Goal: Task Accomplishment & Management: Manage account settings

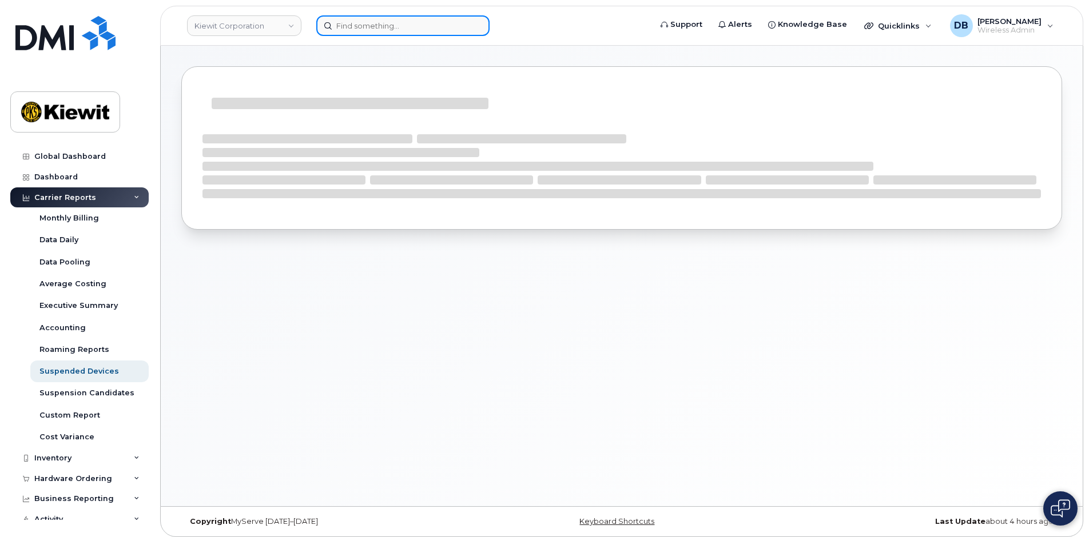
click at [345, 25] on input at bounding box center [402, 25] width 173 height 21
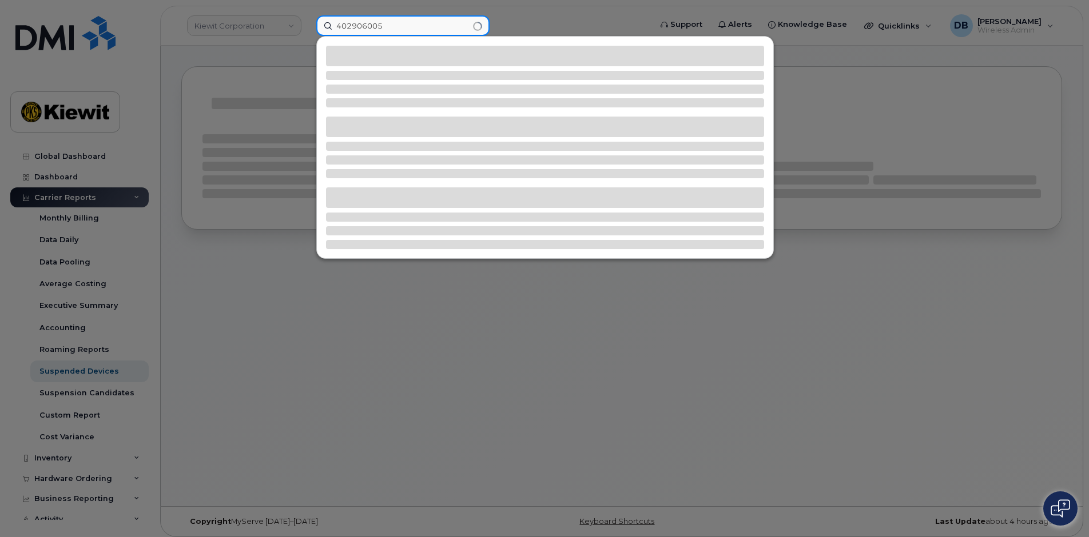
type input "4029060059"
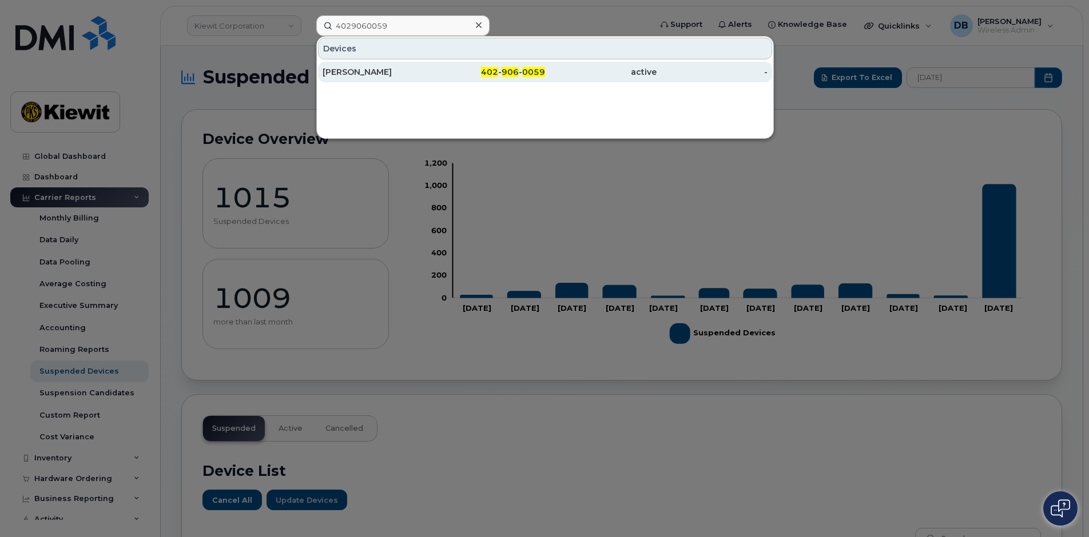
click at [434, 66] on div "LYNN GARDNER" at bounding box center [489, 72] width 111 height 21
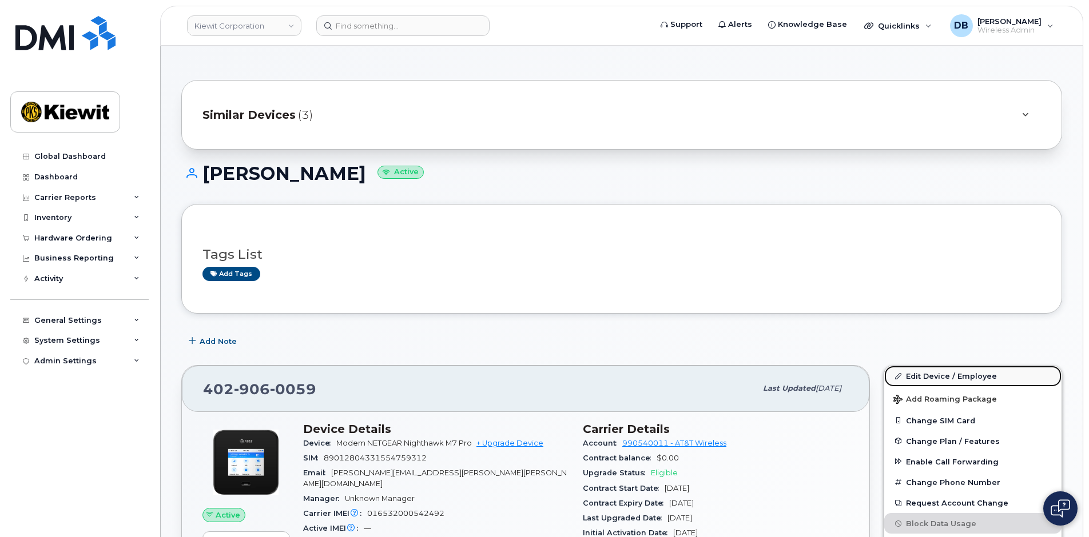
click at [939, 374] on link "Edit Device / Employee" at bounding box center [972, 376] width 177 height 21
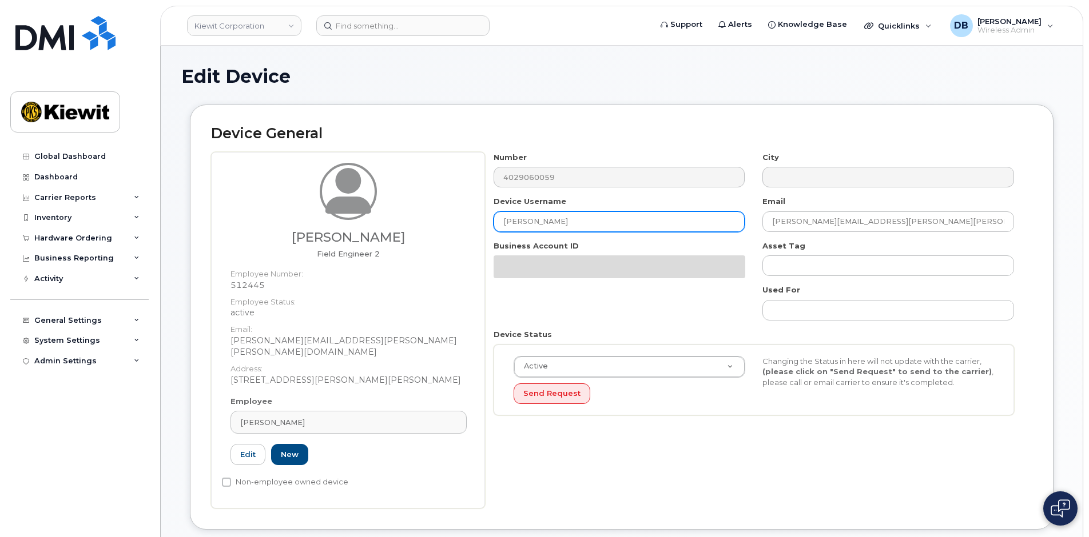
click at [587, 224] on input "LYNN GARDNER" at bounding box center [619, 222] width 252 height 21
type input "L"
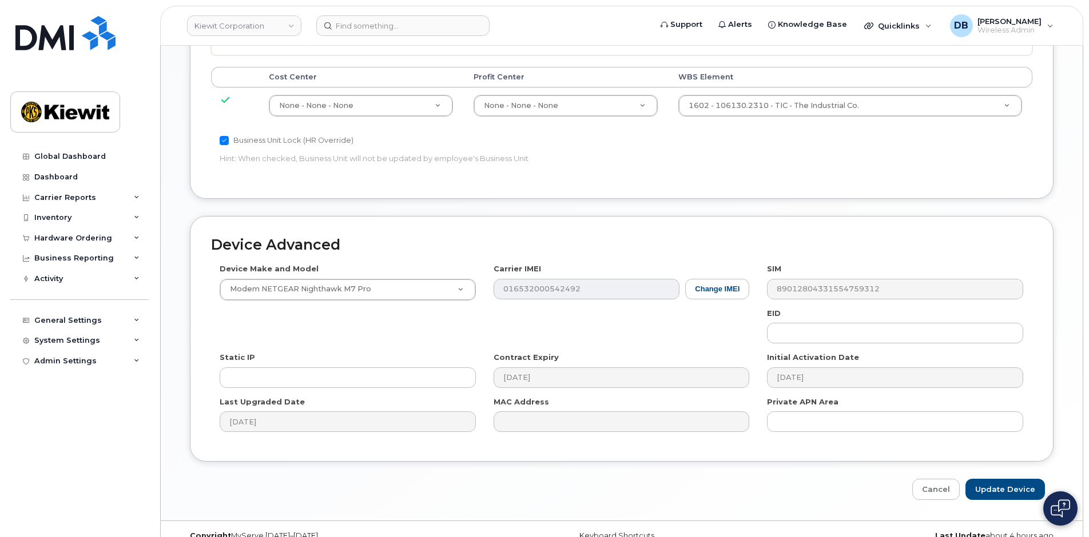
scroll to position [638, 0]
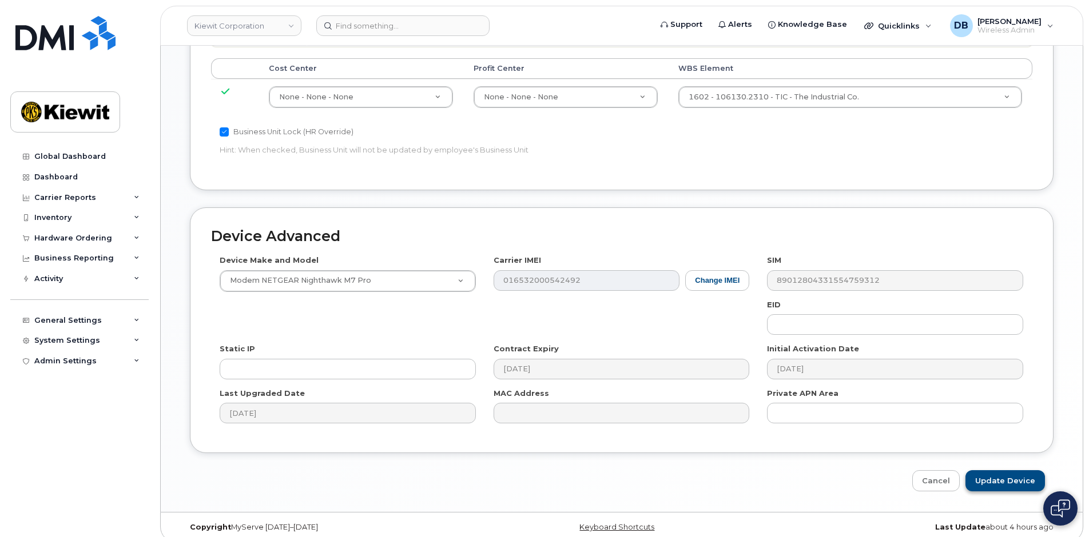
type input "[PERSON_NAME] Has It"
drag, startPoint x: 989, startPoint y: 468, endPoint x: 1092, endPoint y: 479, distance: 103.4
click at [991, 471] on input "Update Device" at bounding box center [1004, 481] width 79 height 21
type input "Saving..."
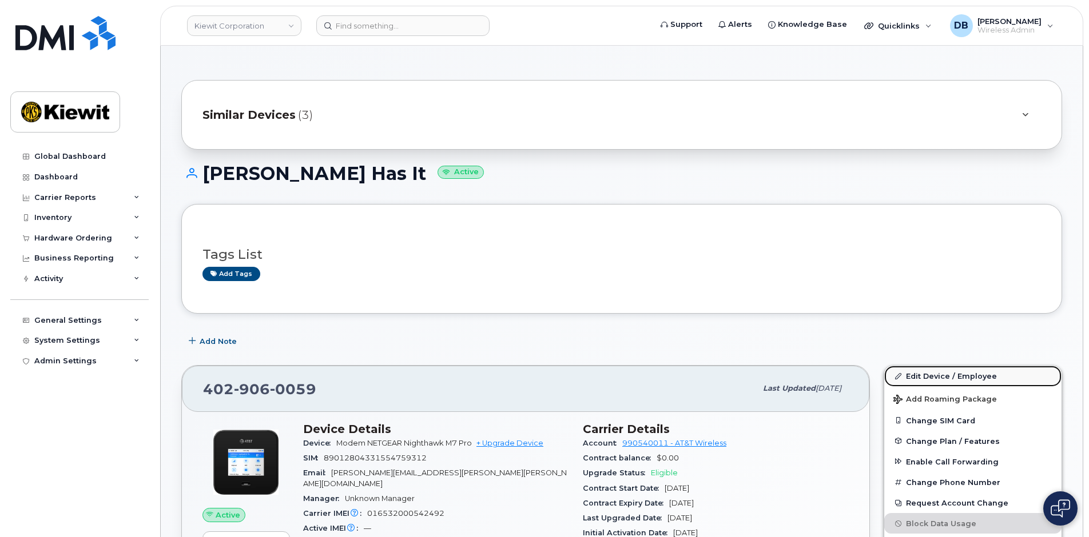
click at [929, 378] on link "Edit Device / Employee" at bounding box center [972, 376] width 177 height 21
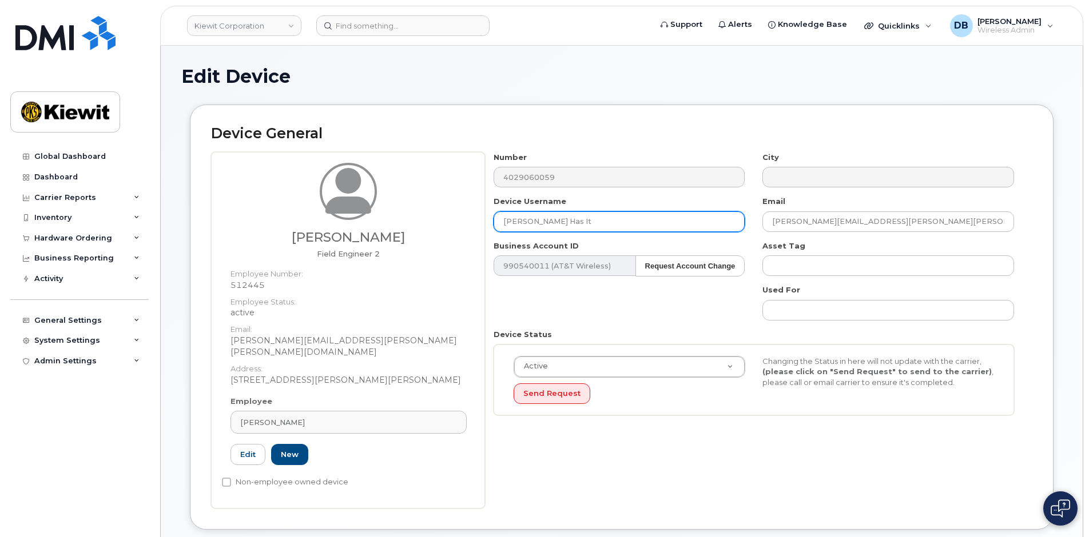
drag, startPoint x: 580, startPoint y: 225, endPoint x: 484, endPoint y: 221, distance: 96.1
click at [484, 221] on div "Paul Muth Field Engineer 2 Employee Number: 512445 Employee Status: active Emai…" at bounding box center [621, 330] width 821 height 357
drag, startPoint x: 606, startPoint y: 224, endPoint x: 504, endPoint y: 218, distance: 101.9
click at [504, 218] on input "This data means nothing" at bounding box center [619, 222] width 252 height 21
type input "This name may or may not be correct"
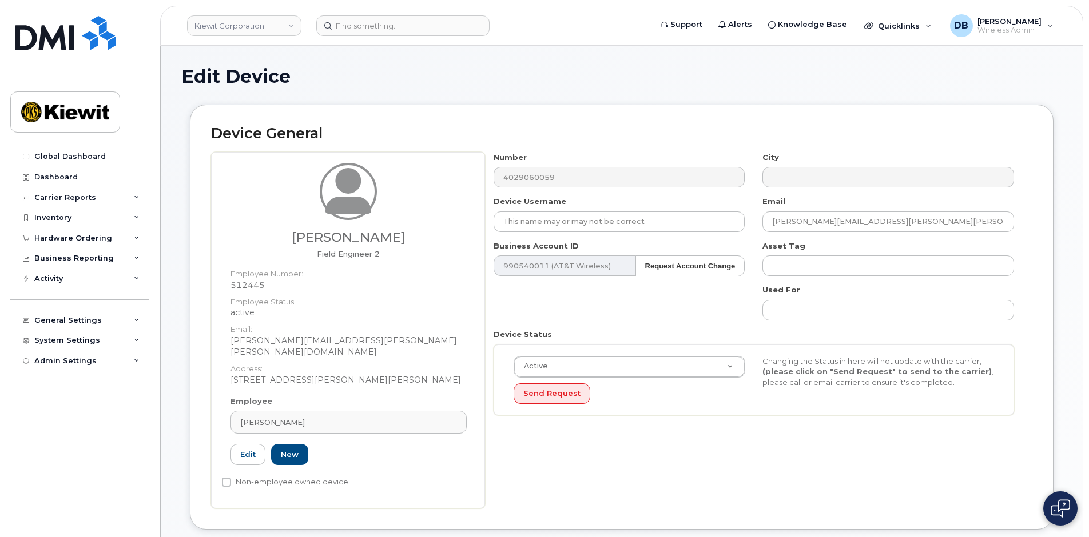
click at [667, 304] on div "Number 4029060059 City Device Username This name may or may not be correct Emai…" at bounding box center [754, 288] width 538 height 273
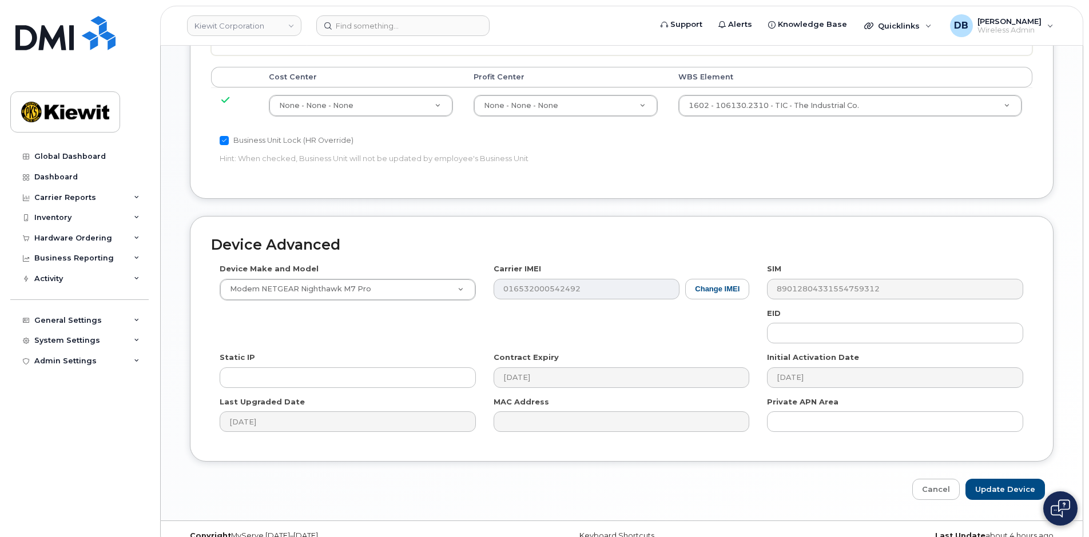
scroll to position [638, 0]
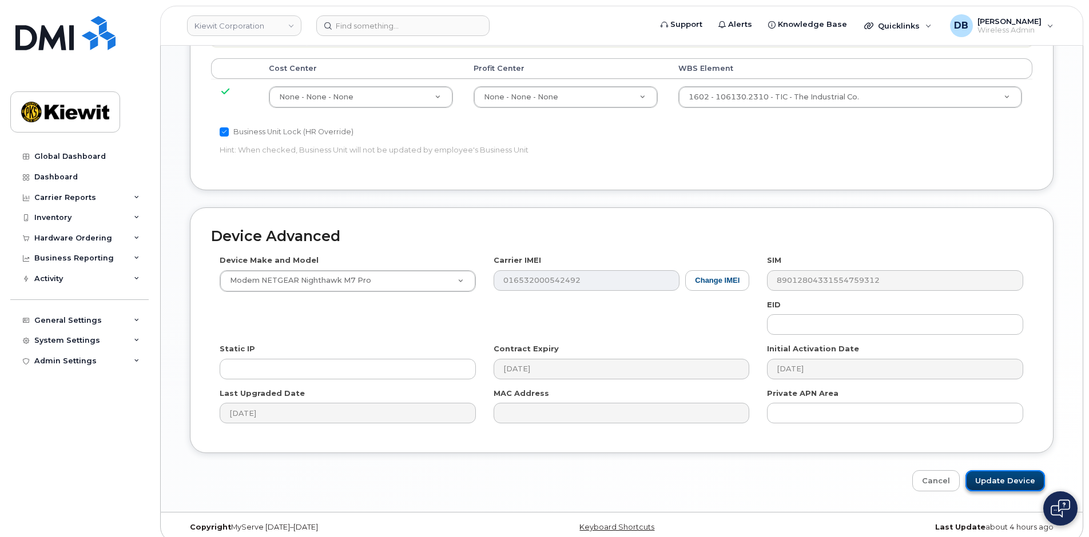
click at [1006, 471] on input "Update Device" at bounding box center [1004, 481] width 79 height 21
type input "Saving..."
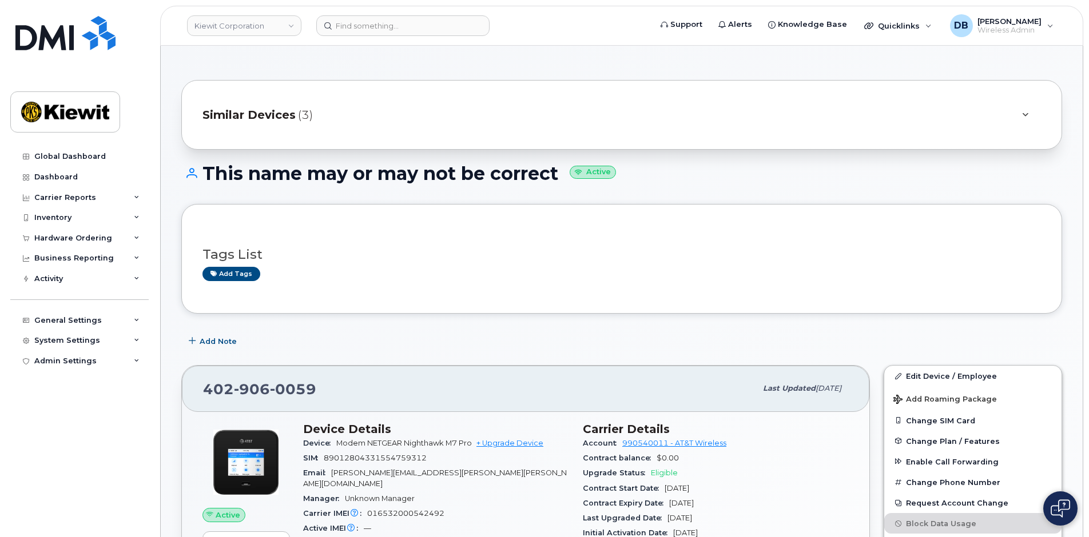
scroll to position [229, 0]
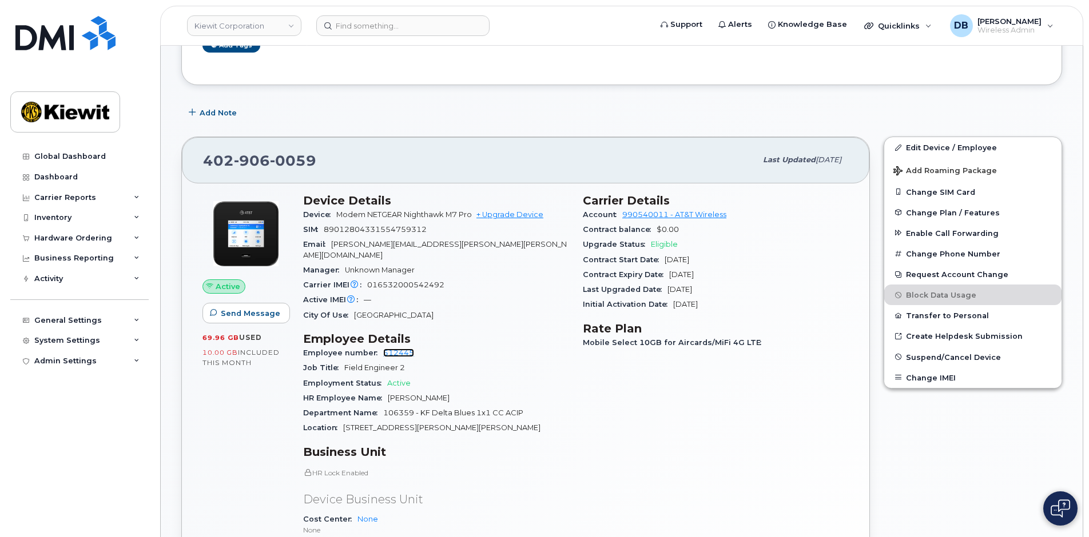
click at [397, 349] on link "512445" at bounding box center [398, 353] width 31 height 9
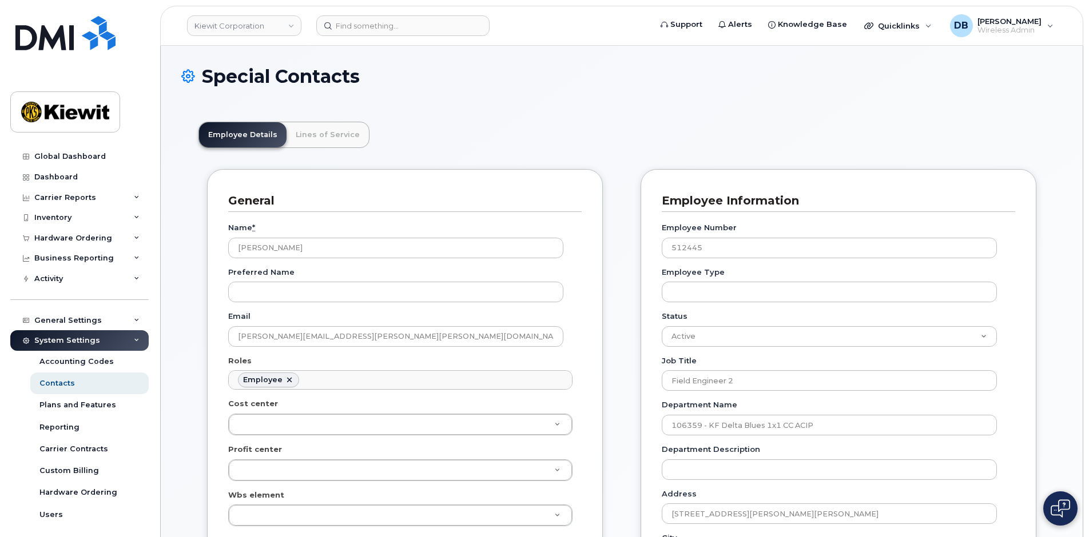
scroll to position [34, 0]
click at [312, 128] on link "Lines of Service" at bounding box center [327, 134] width 82 height 25
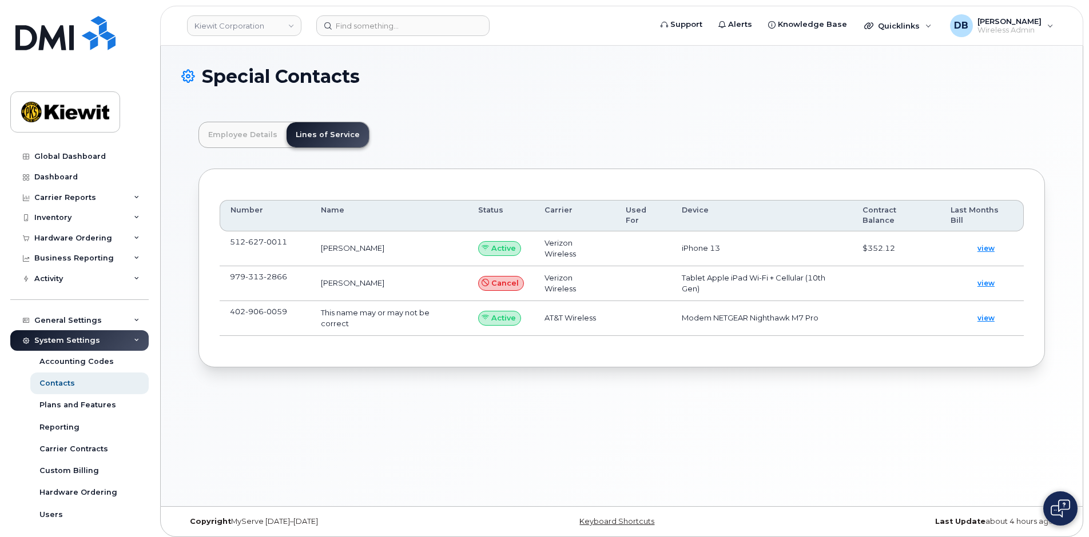
click at [809, 421] on div "Special Contacts Employee Details Lines of Service General Name * Paul Muth Pre…" at bounding box center [622, 276] width 922 height 461
click at [260, 237] on span "627" at bounding box center [254, 241] width 18 height 9
drag, startPoint x: 291, startPoint y: 242, endPoint x: 230, endPoint y: 239, distance: 61.2
click at [230, 239] on td "512 627 0011" at bounding box center [265, 249] width 91 height 35
copy span "512 627 0011"
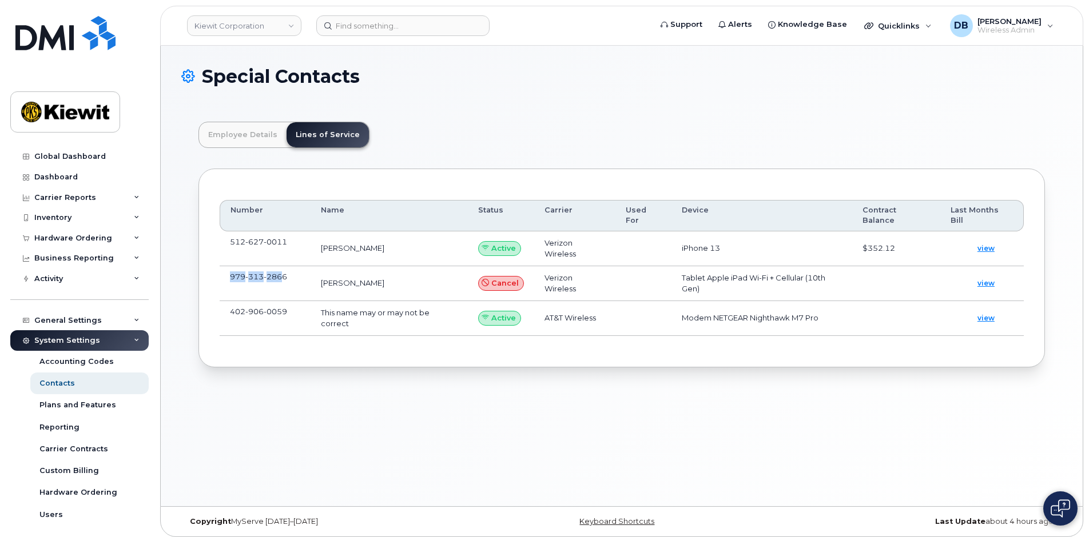
drag, startPoint x: 285, startPoint y: 278, endPoint x: 220, endPoint y: 276, distance: 65.2
click at [220, 276] on td "979 313 2866" at bounding box center [265, 283] width 91 height 35
drag, startPoint x: 220, startPoint y: 276, endPoint x: 289, endPoint y: 274, distance: 69.2
click at [289, 274] on td "979 313 2866" at bounding box center [265, 283] width 91 height 35
drag, startPoint x: 289, startPoint y: 274, endPoint x: 232, endPoint y: 277, distance: 57.2
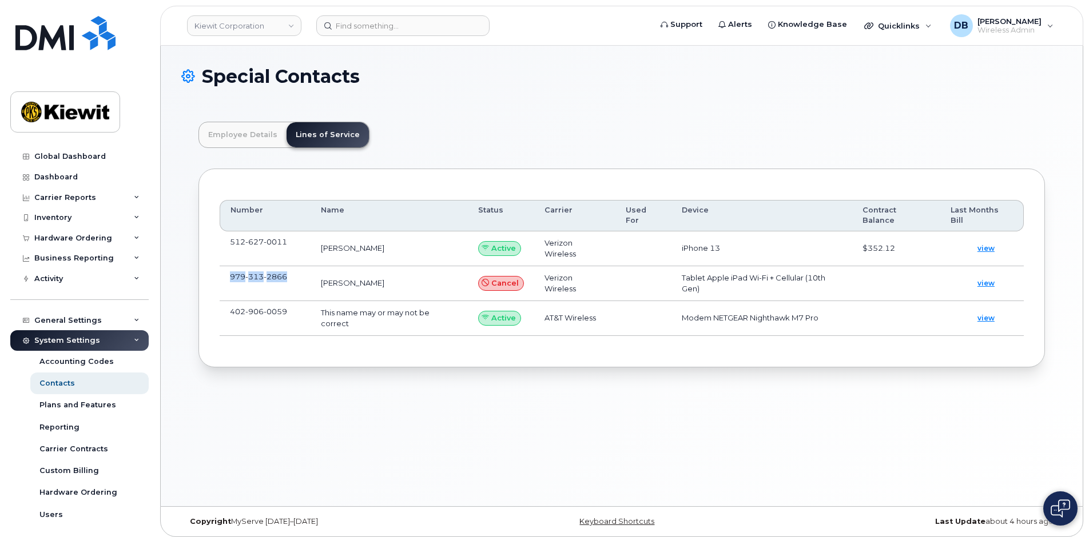
click at [232, 277] on td "979 313 2866" at bounding box center [265, 283] width 91 height 35
copy span "979 313 2866"
click at [85, 225] on div "Inventory" at bounding box center [79, 218] width 138 height 21
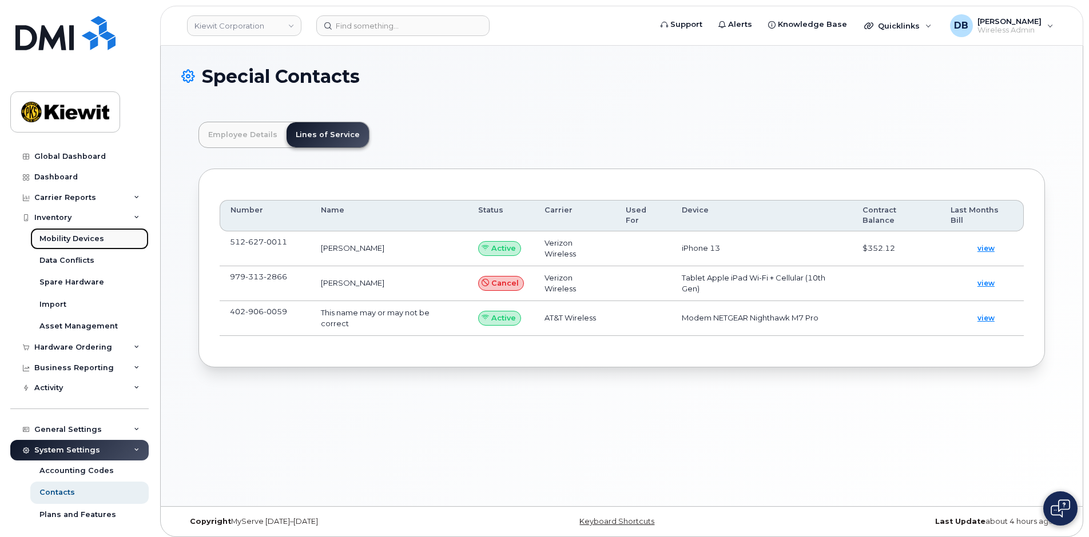
click at [77, 239] on div "Mobility Devices" at bounding box center [71, 239] width 65 height 10
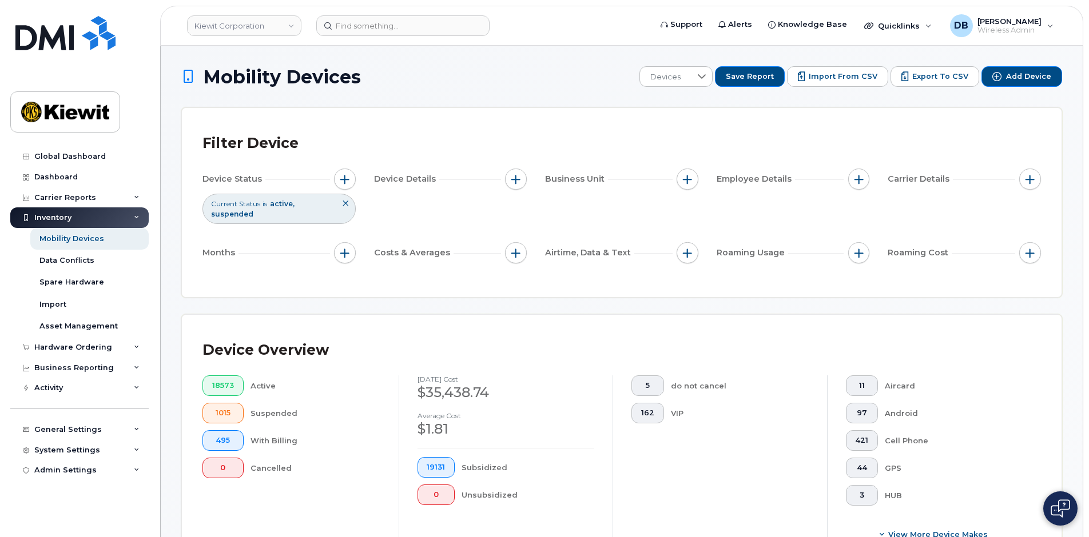
click at [537, 21] on form at bounding box center [479, 25] width 327 height 21
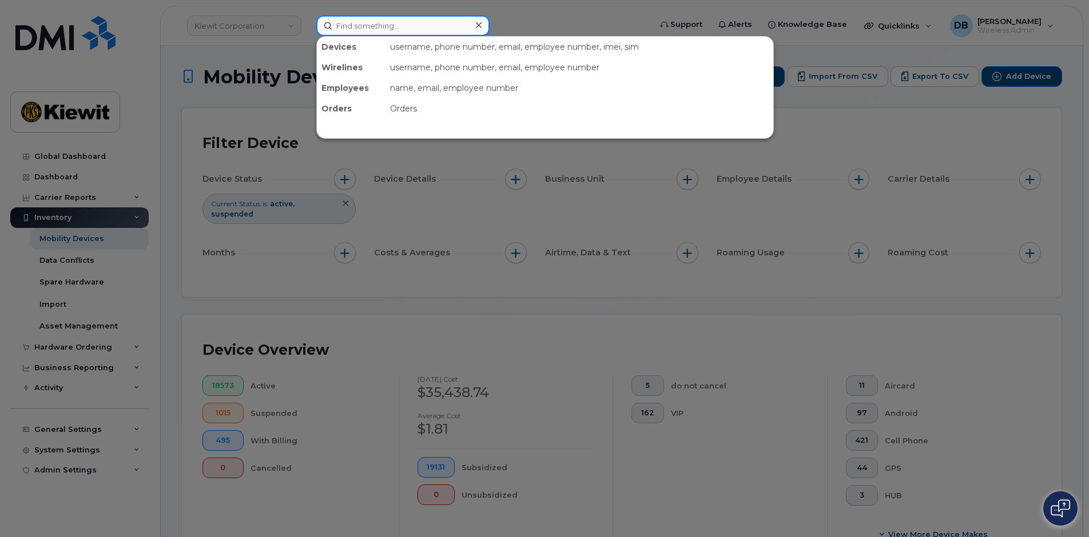
click at [345, 27] on input at bounding box center [402, 25] width 173 height 21
paste input "296510"
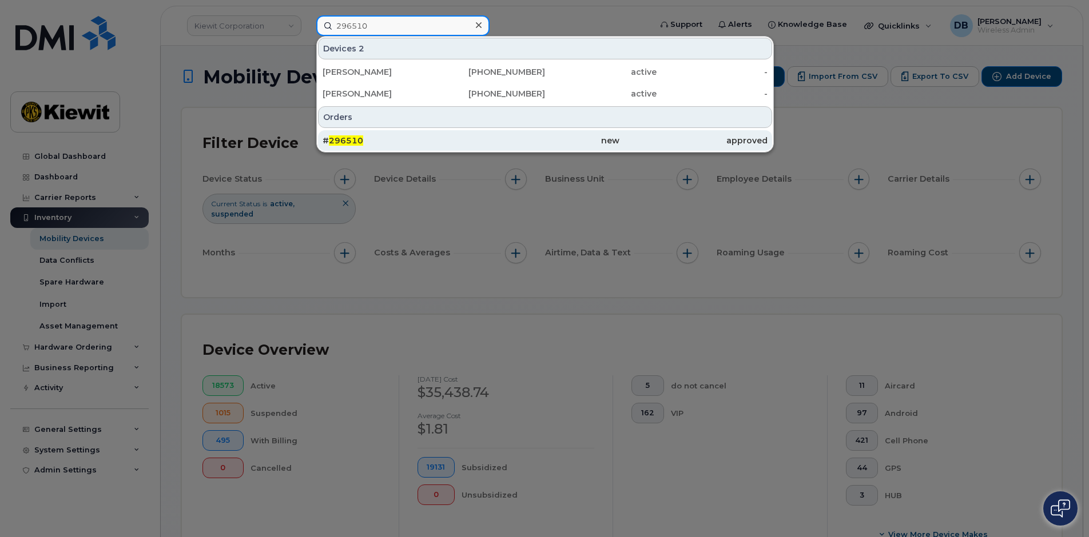
type input "296510"
click at [337, 138] on span "296510" at bounding box center [346, 141] width 34 height 10
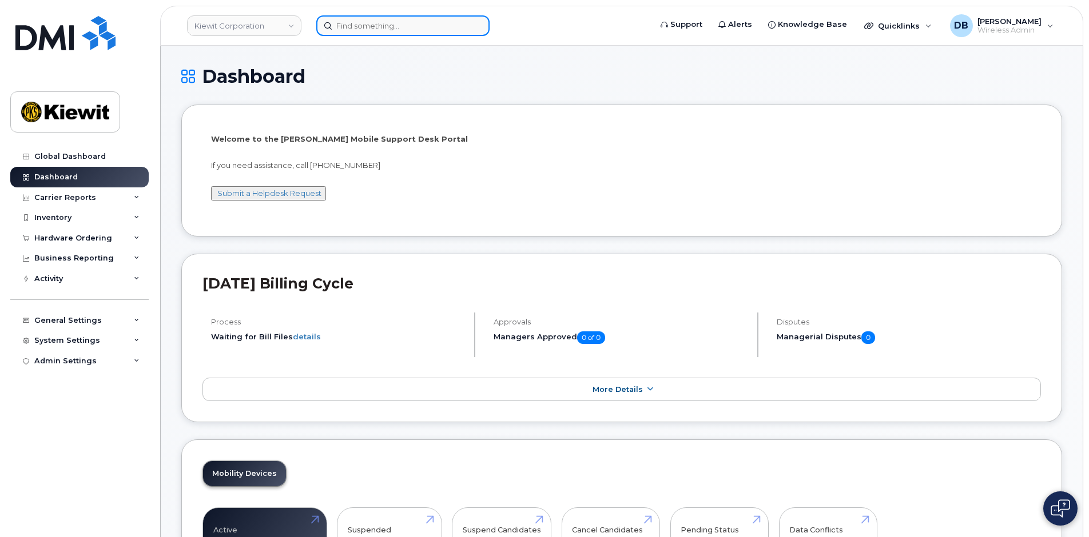
click at [358, 32] on input at bounding box center [402, 25] width 173 height 21
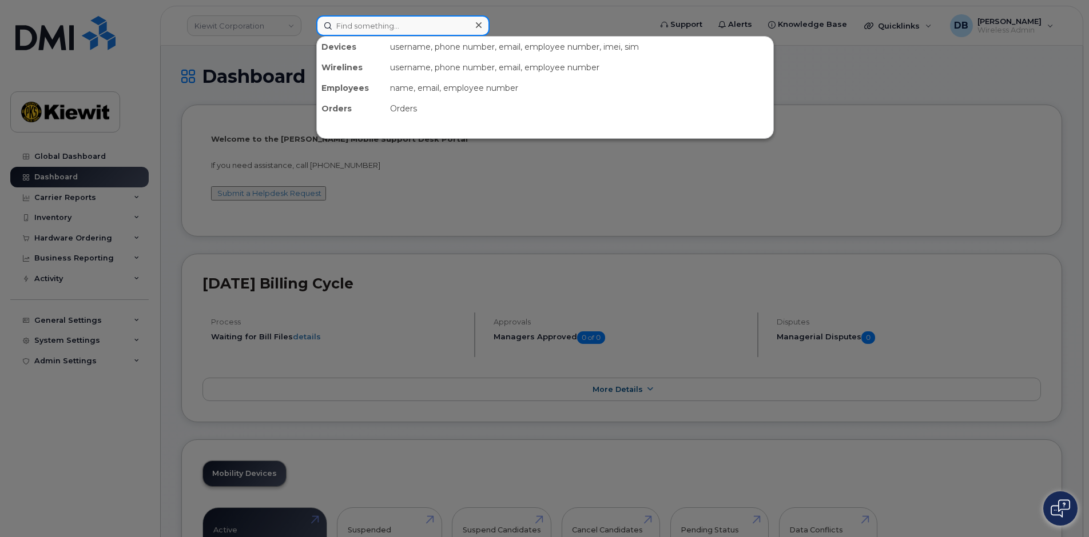
paste input "5126270011"
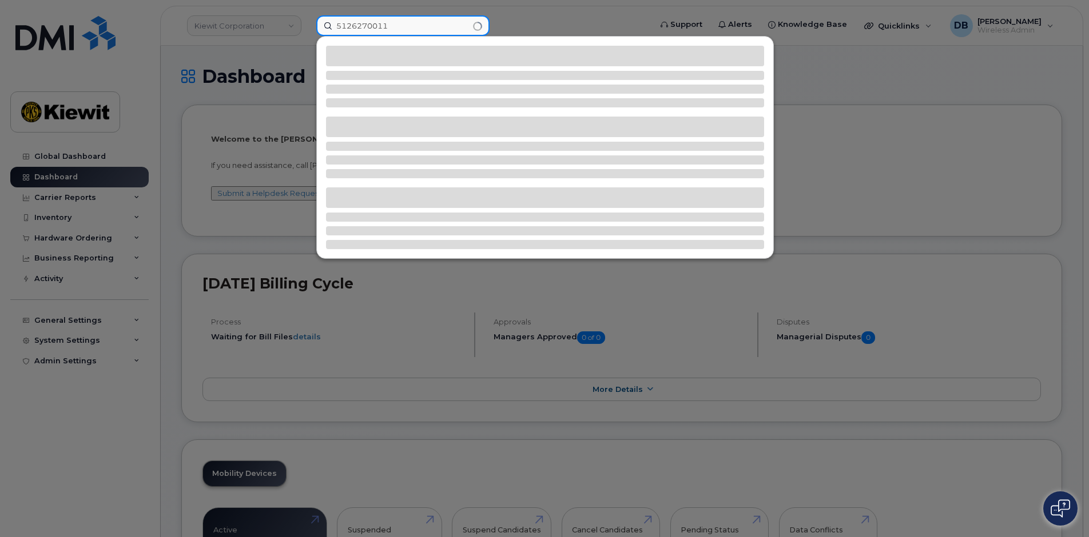
type input "5126270011"
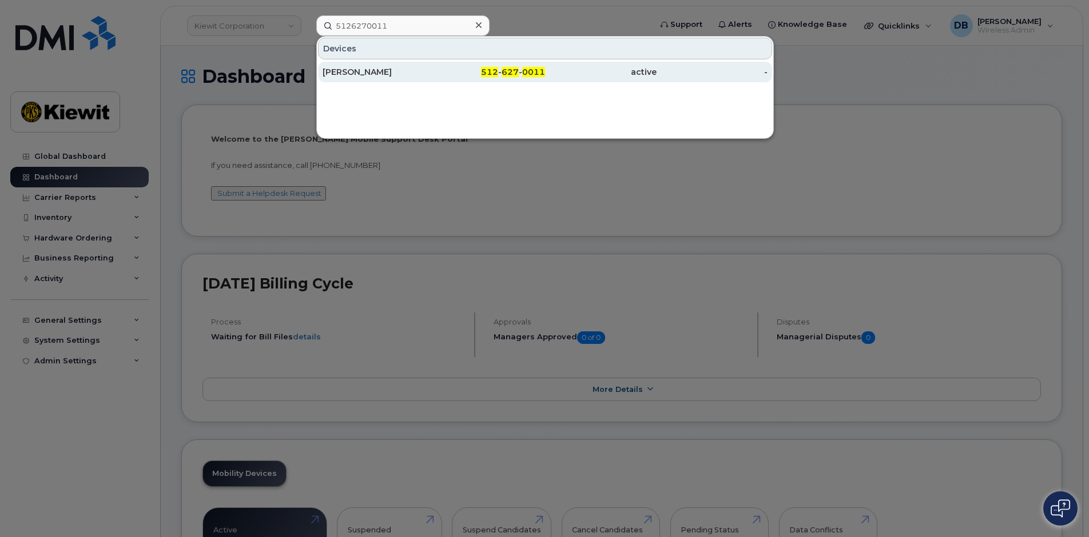
click at [407, 66] on div "[PERSON_NAME]" at bounding box center [377, 72] width 111 height 21
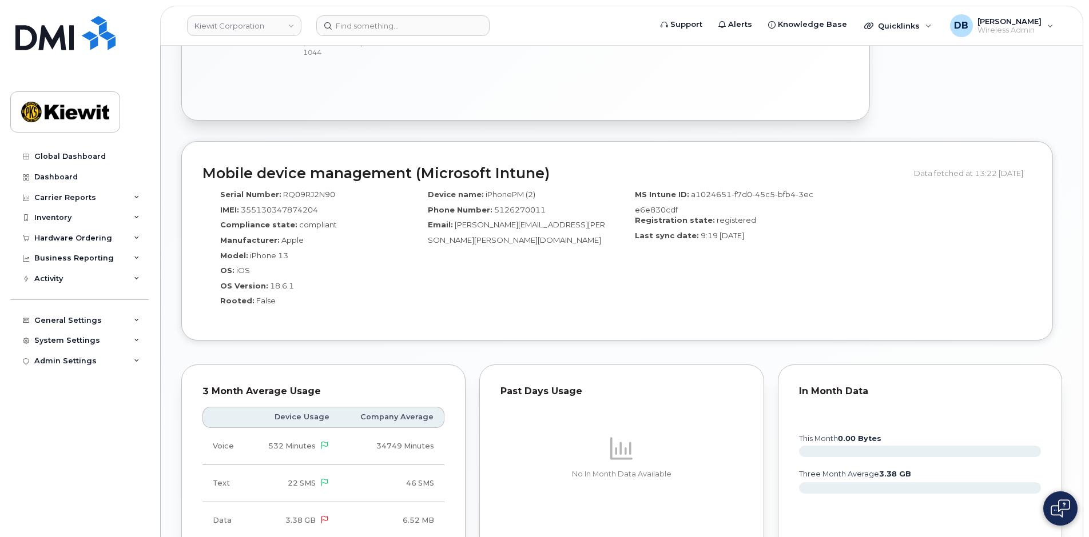
scroll to position [686, 0]
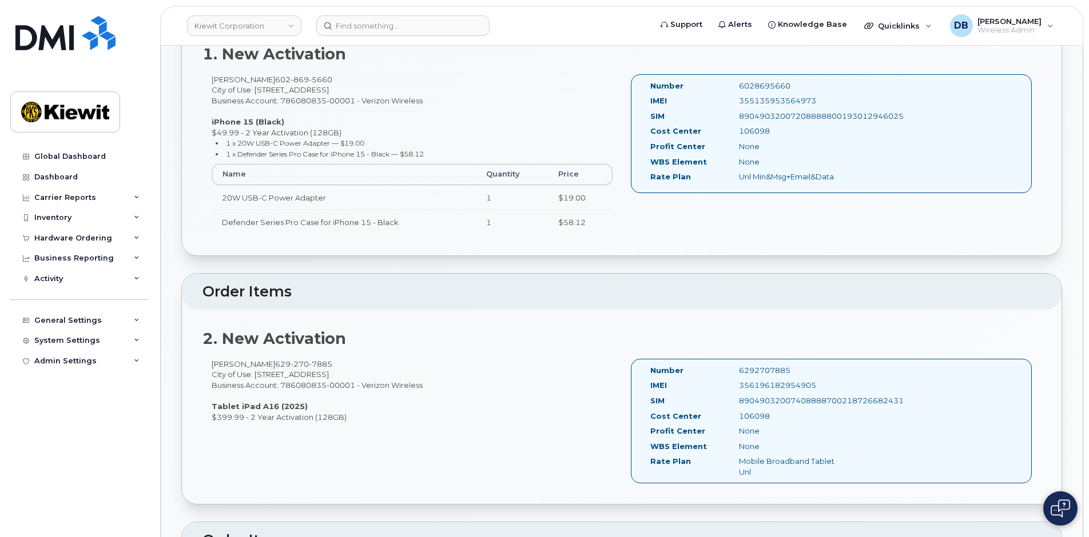
scroll to position [286, 0]
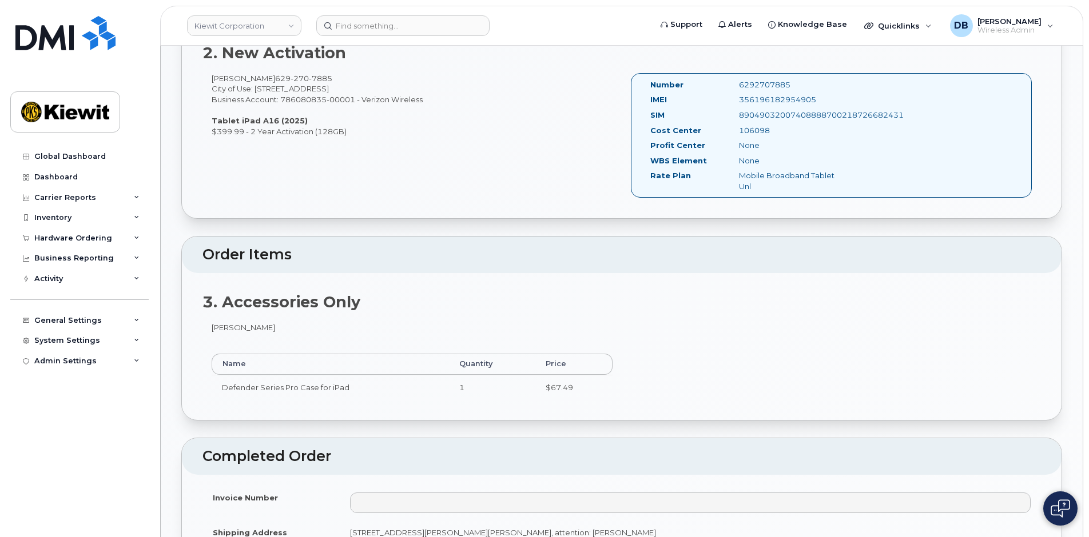
scroll to position [858, 0]
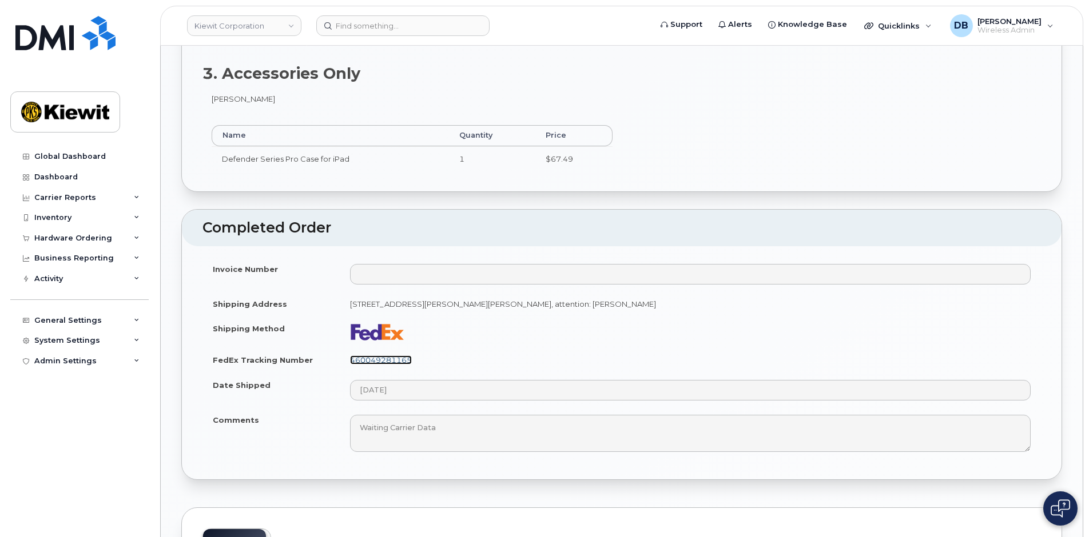
click at [375, 361] on link "460049281165" at bounding box center [381, 360] width 62 height 9
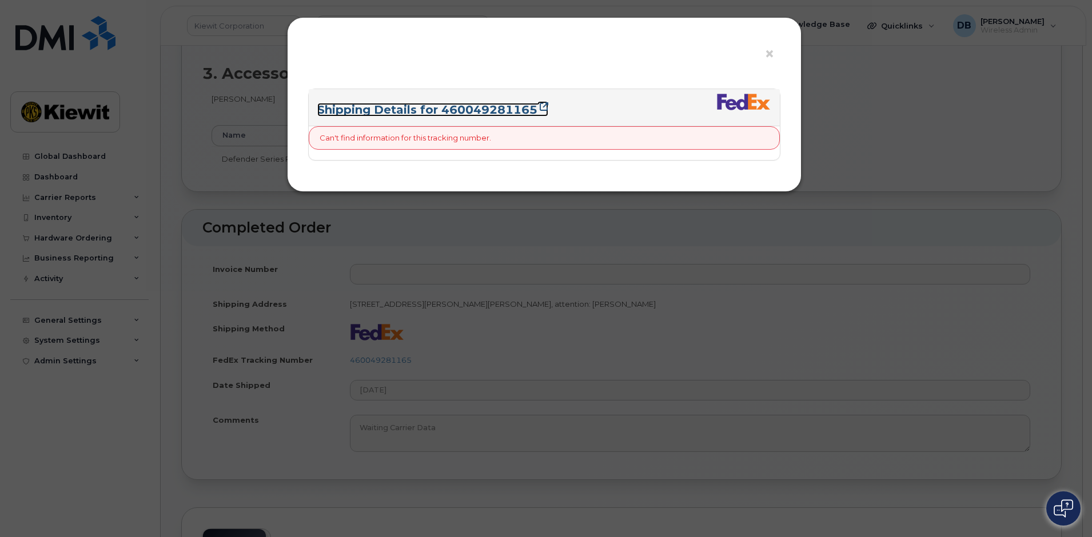
click at [462, 108] on link "Shipping Details for 460049281165" at bounding box center [432, 110] width 231 height 14
click at [771, 51] on span "×" at bounding box center [769, 53] width 10 height 21
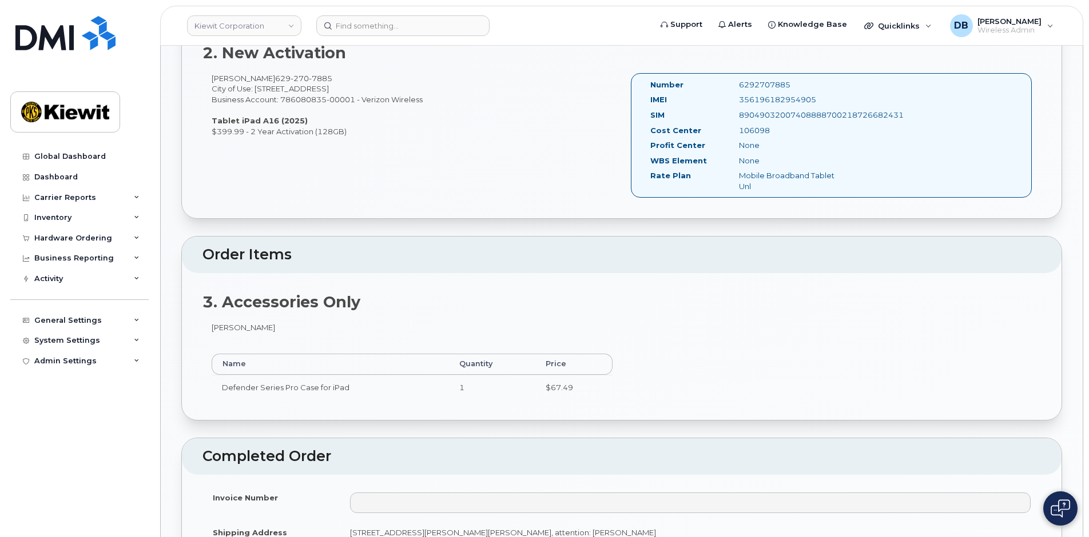
scroll to position [457, 0]
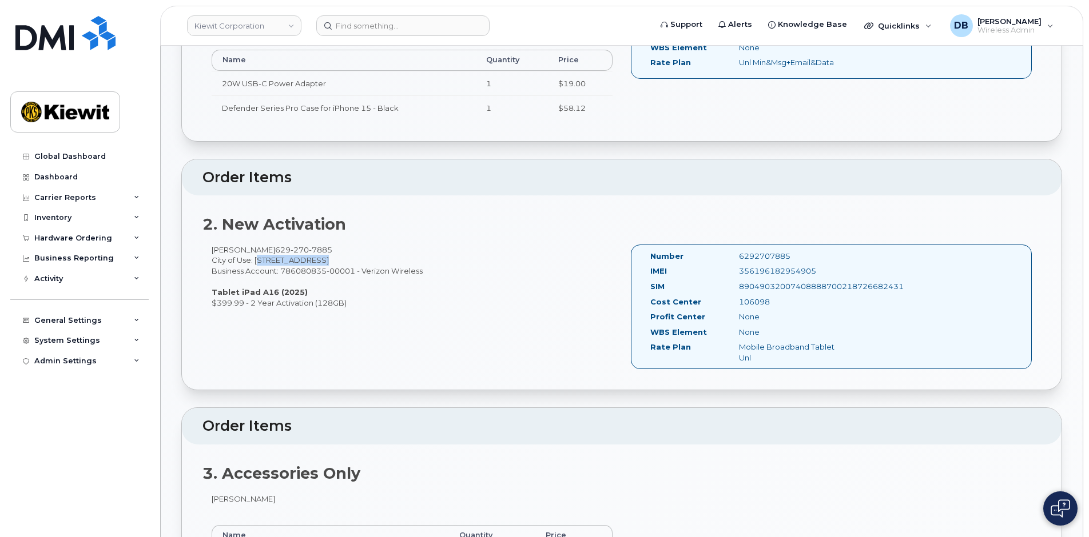
drag, startPoint x: 256, startPoint y: 260, endPoint x: 315, endPoint y: 259, distance: 58.9
click at [315, 259] on div "Joseph Burnham 629 270 7885 City of Use: 15 Century Blvd, Ste. 303 Business Acc…" at bounding box center [411, 276] width 419 height 63
copy div "15 Century Blvd"
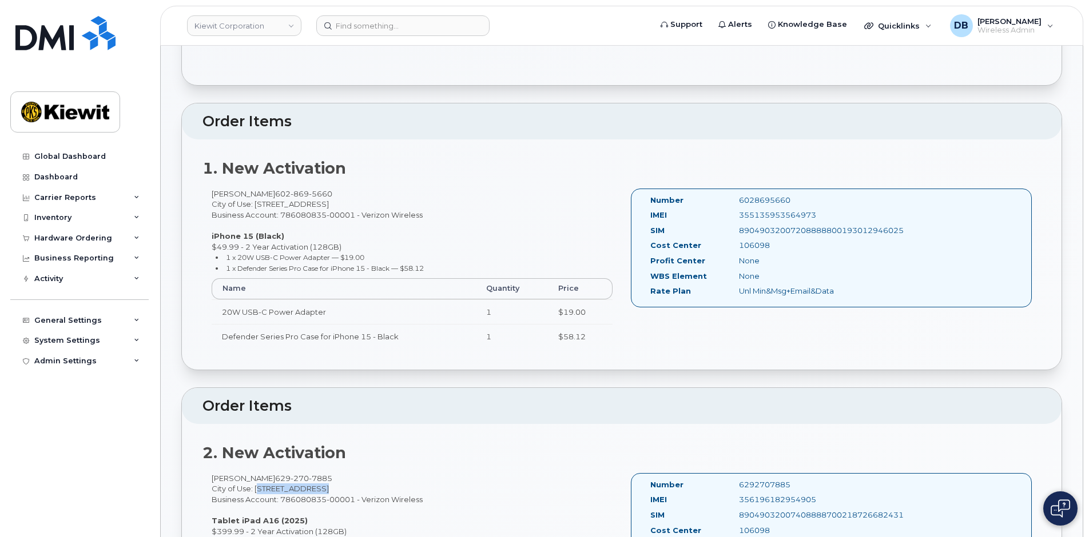
scroll to position [0, 0]
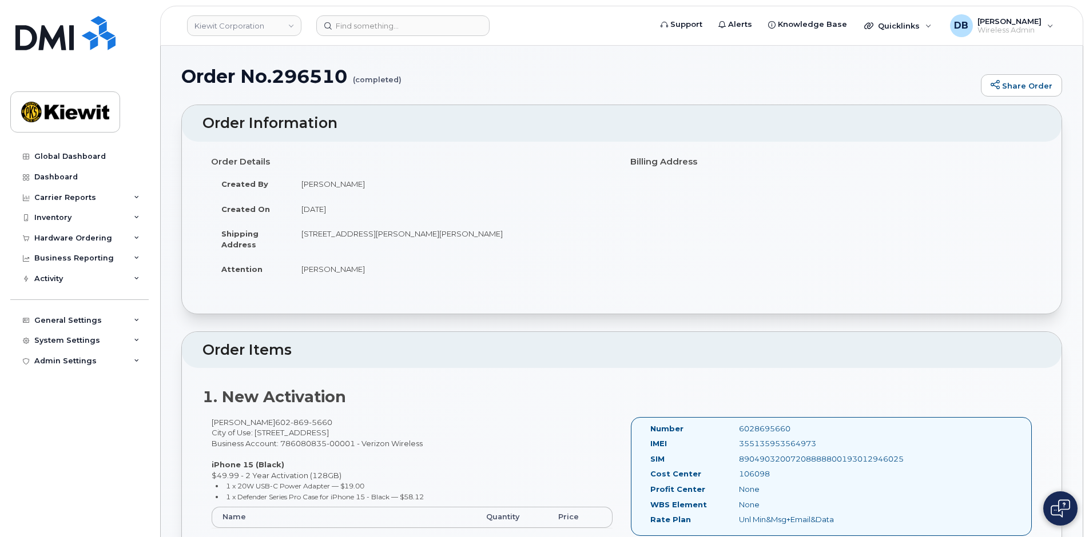
click at [449, 236] on td "806 Mcgavock Pike, NASHVILLE, TN, 37214-2716, USA" at bounding box center [452, 238] width 322 height 35
copy td "37214"
click at [304, 238] on td "806 Mcgavock Pike, NASHVILLE, TN, 37214-2716, USA" at bounding box center [452, 238] width 322 height 35
drag, startPoint x: 303, startPoint y: 236, endPoint x: 374, endPoint y: 233, distance: 71.0
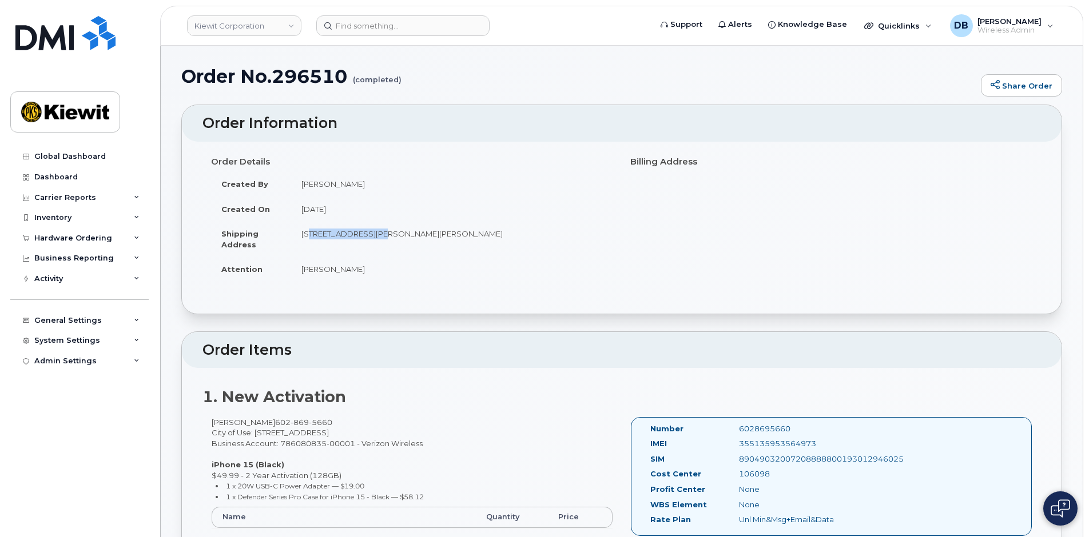
click at [374, 233] on td "806 Mcgavock Pike, NASHVILLE, TN, 37214-2716, USA" at bounding box center [452, 238] width 322 height 35
copy td "806 Mcgavock Pike"
drag, startPoint x: 438, startPoint y: 234, endPoint x: 489, endPoint y: 237, distance: 51.5
click at [489, 237] on td "806 Mcgavock Pike, NASHVILLE, TN, 37214-2716, USA" at bounding box center [452, 238] width 322 height 35
copy td "37214-2716,"
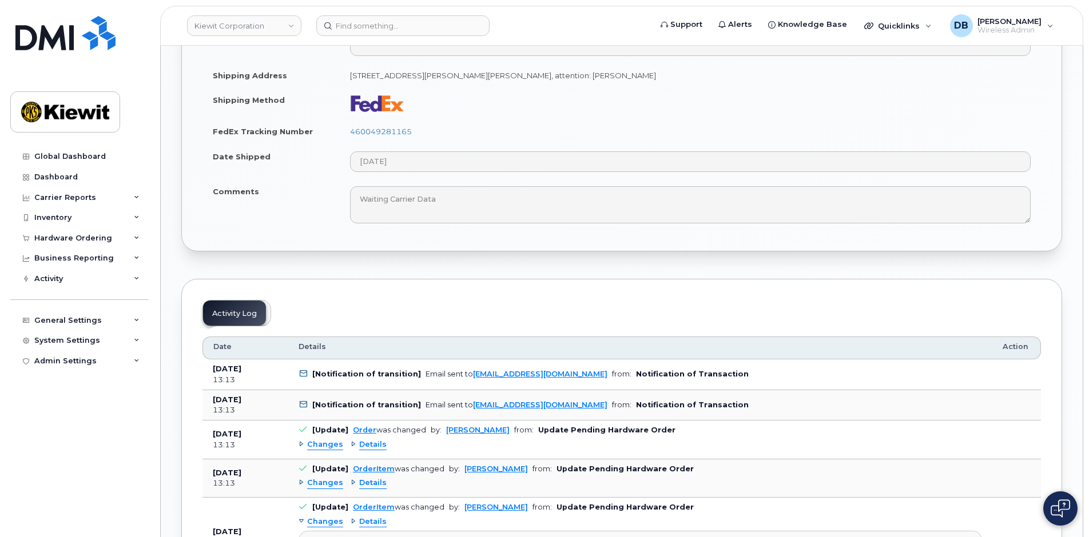
scroll to position [1258, 0]
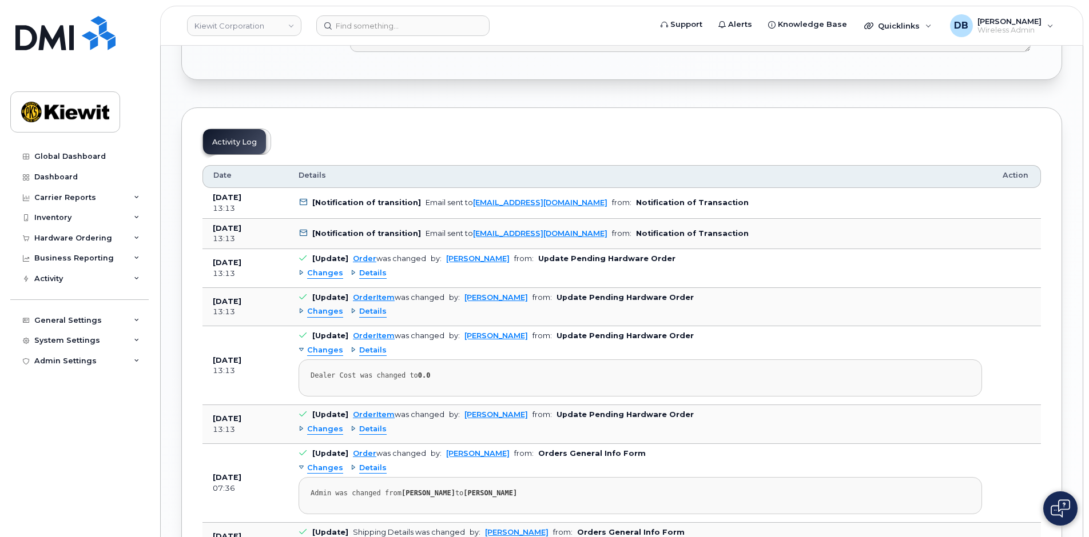
click at [352, 273] on div "Details" at bounding box center [369, 273] width 36 height 11
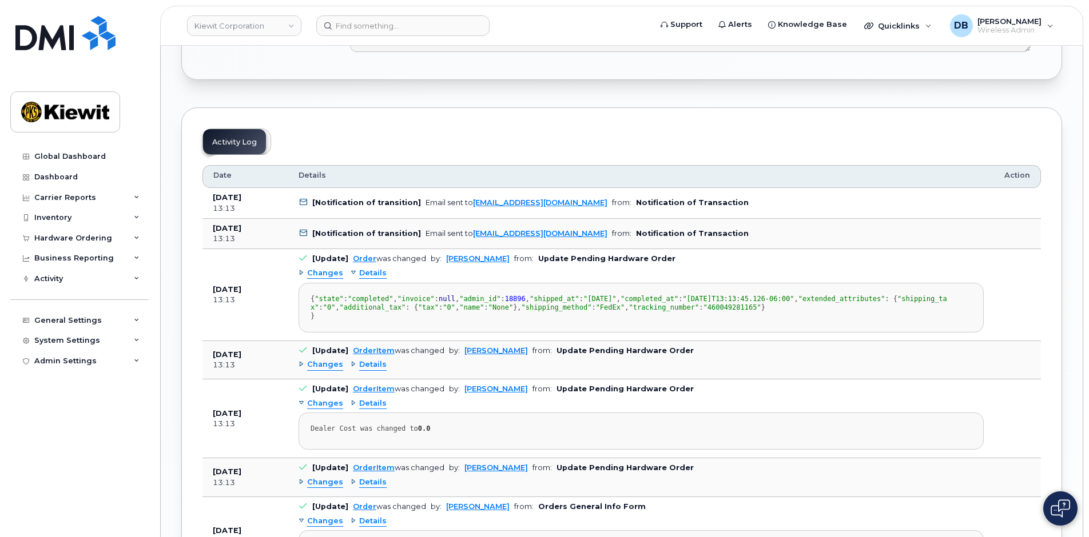
scroll to position [1429, 0]
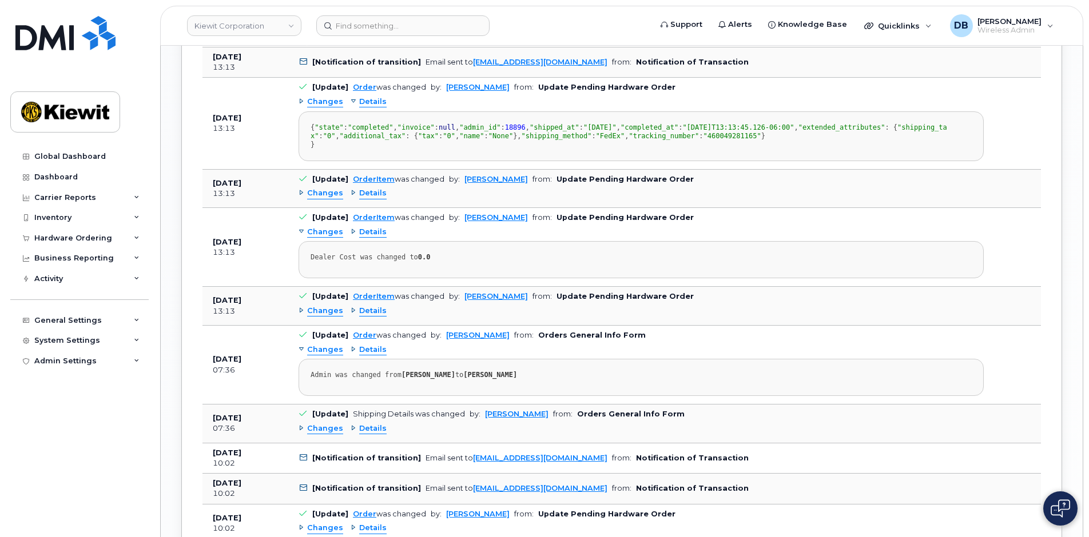
click at [351, 199] on div "Details" at bounding box center [369, 193] width 36 height 11
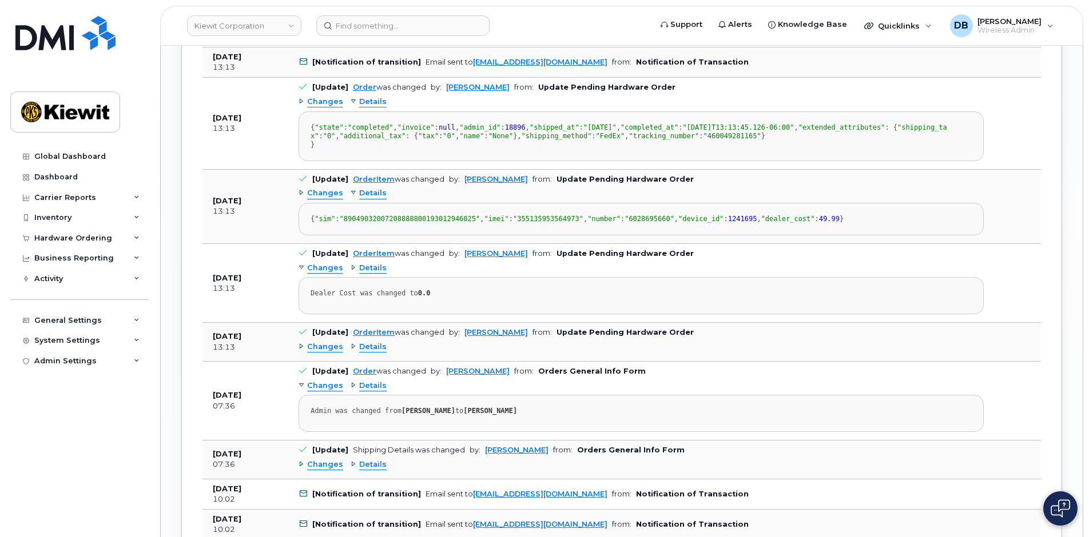
click at [359, 274] on span "Details" at bounding box center [372, 268] width 27 height 11
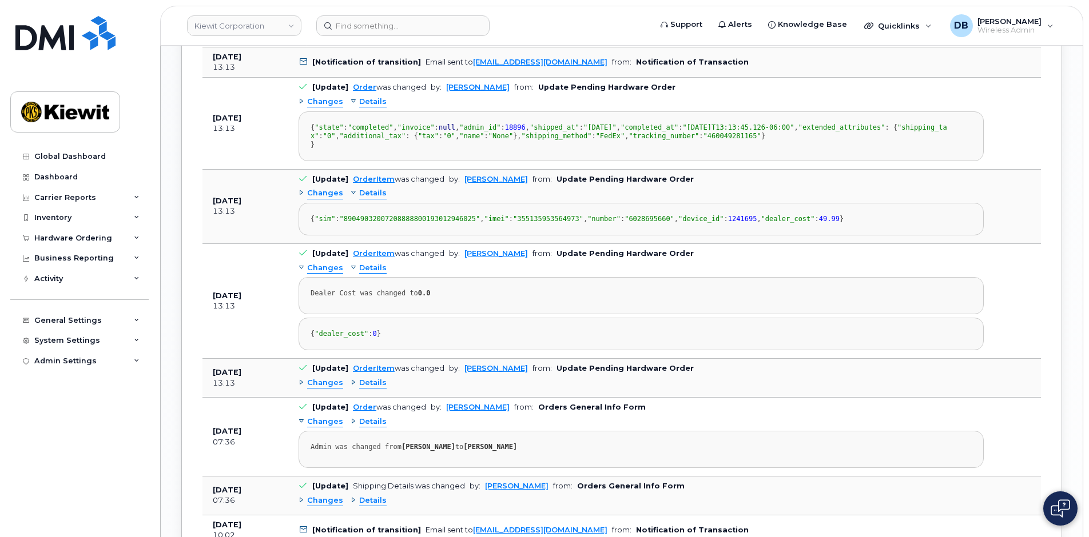
scroll to position [1658, 0]
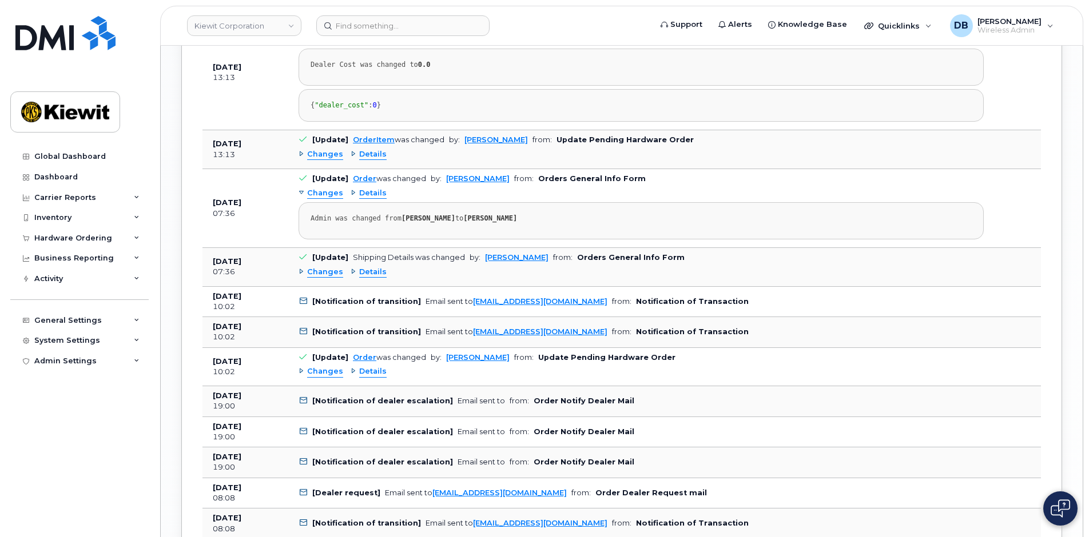
click at [355, 160] on div "Details" at bounding box center [369, 154] width 36 height 11
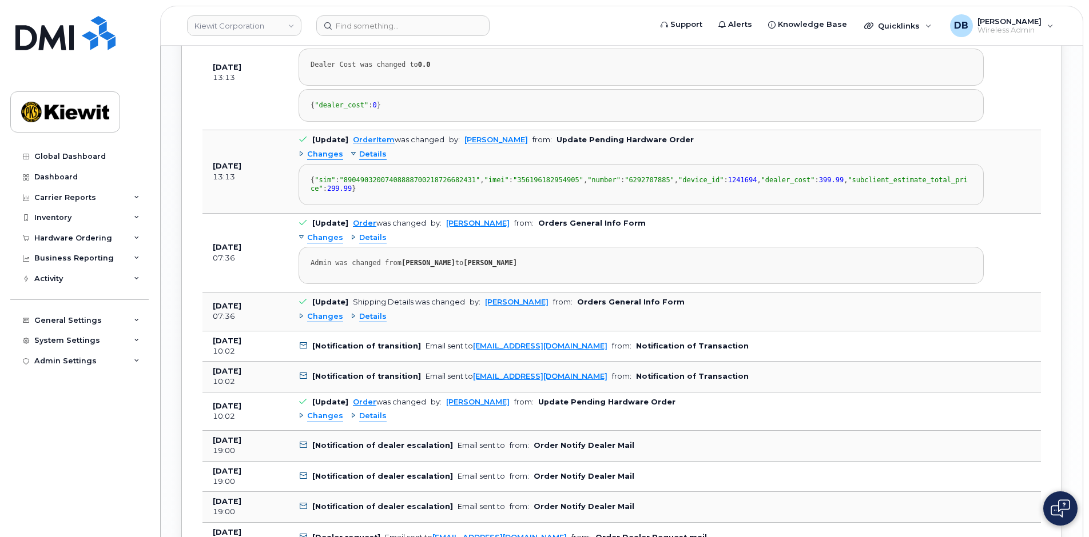
scroll to position [1830, 0]
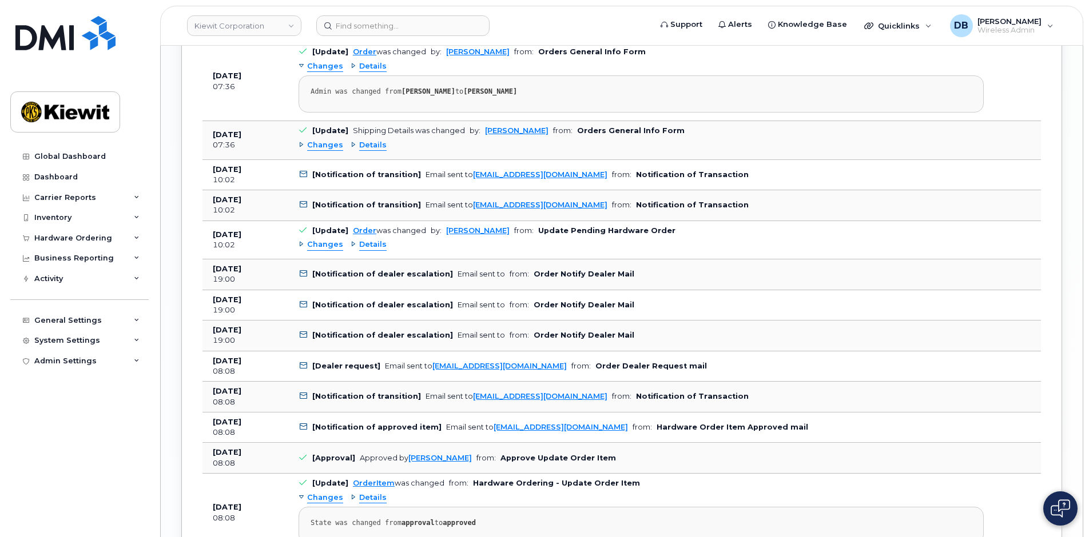
click at [351, 72] on div "Details" at bounding box center [369, 66] width 36 height 11
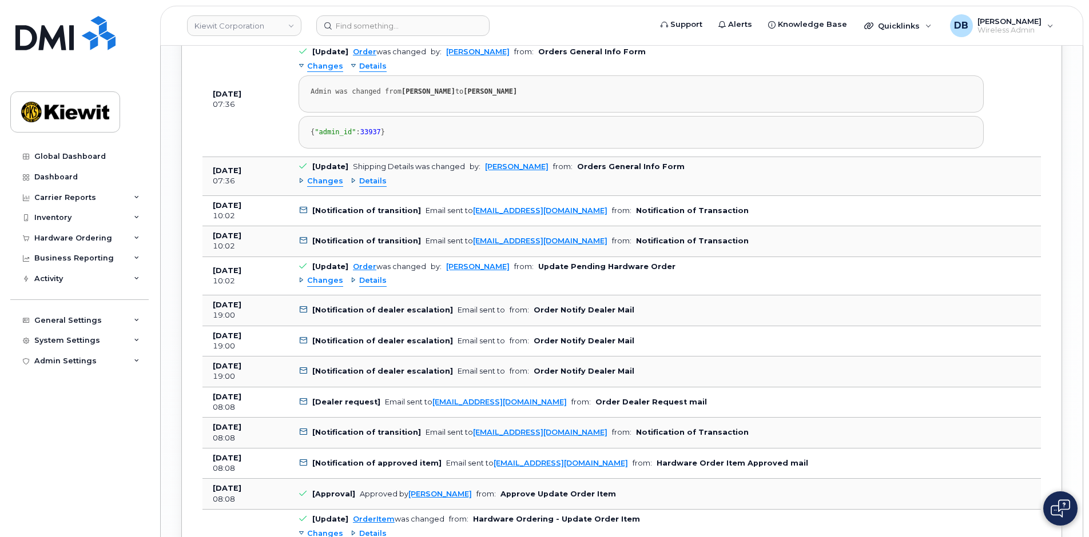
scroll to position [2001, 0]
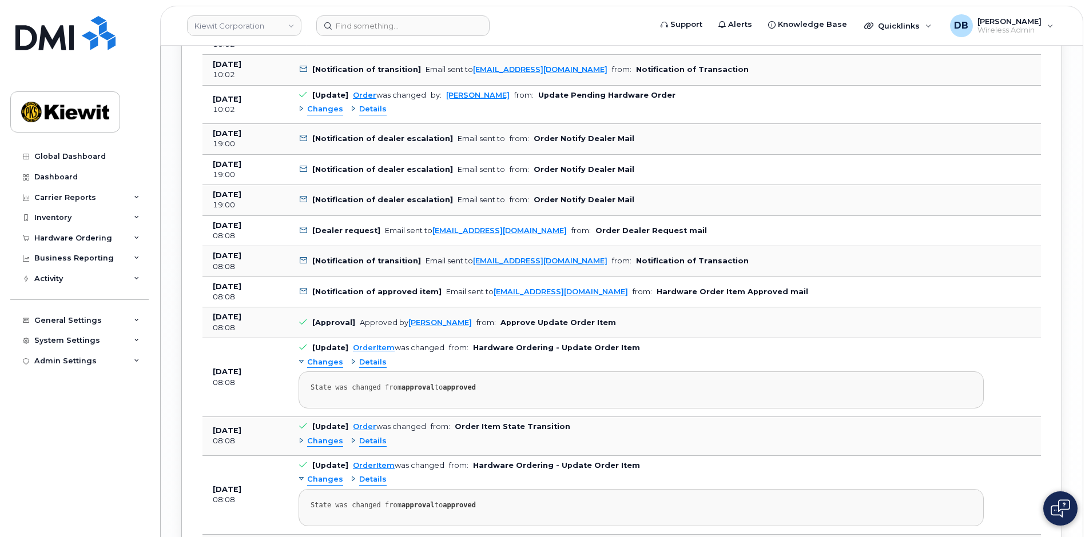
click at [359, 15] on span "Details" at bounding box center [372, 10] width 27 height 11
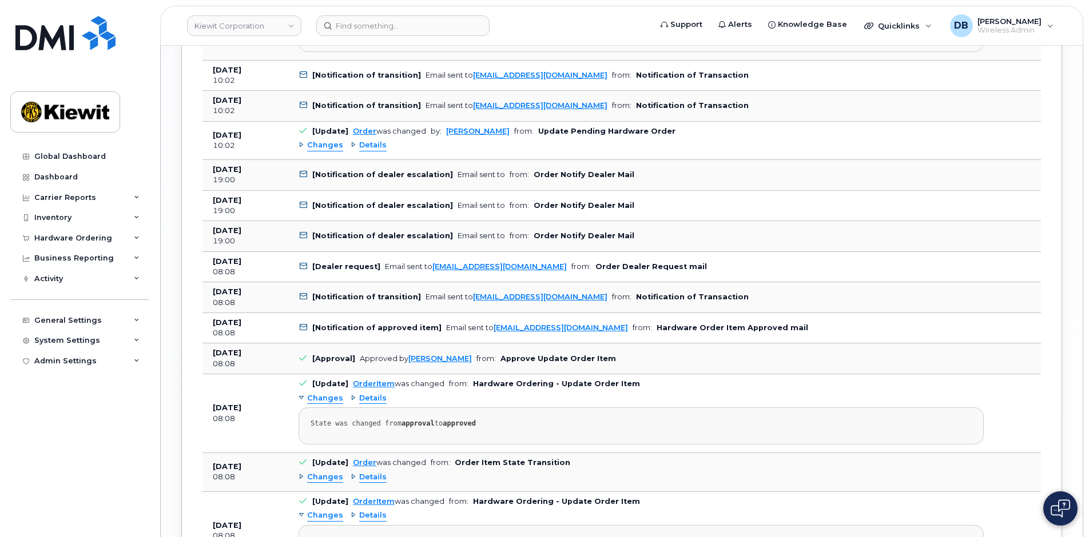
scroll to position [2230, 0]
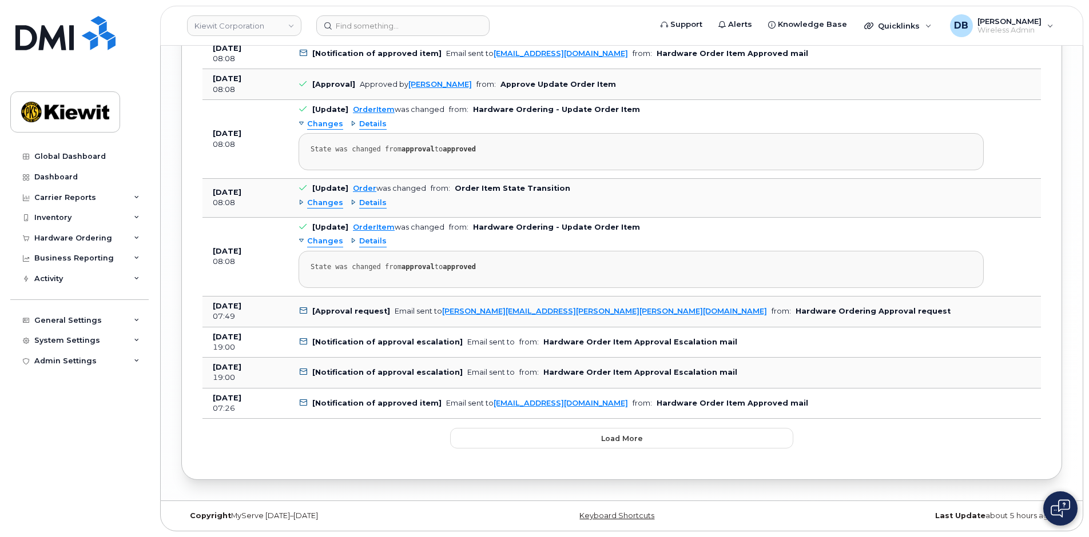
scroll to position [2630, 0]
click at [351, 209] on div "Details" at bounding box center [369, 203] width 36 height 11
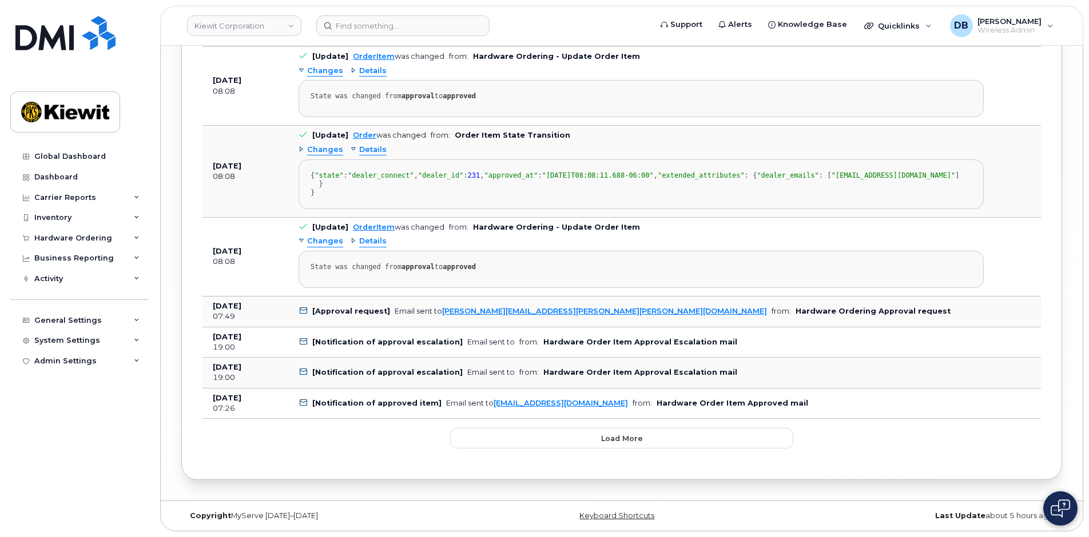
scroll to position [2425, 0]
click at [351, 77] on div "Details" at bounding box center [369, 71] width 36 height 11
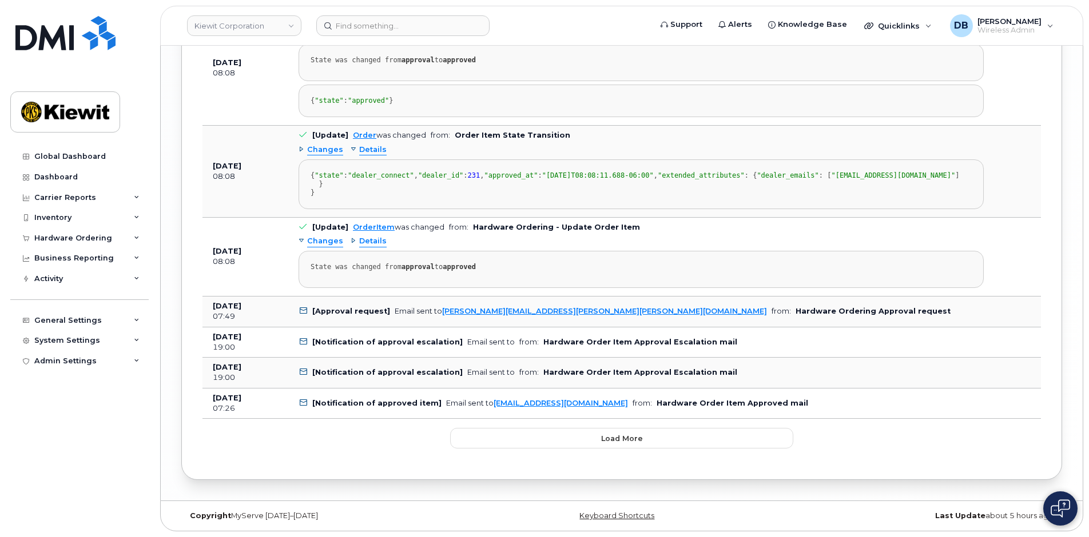
click at [351, 41] on div "Details" at bounding box center [369, 35] width 36 height 11
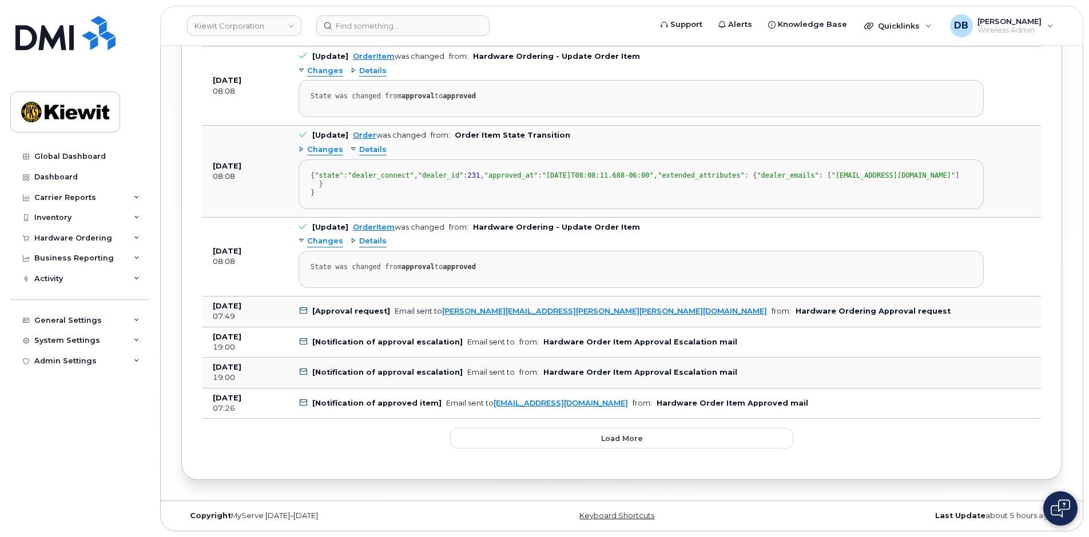
scroll to position [2768, 0]
click at [602, 436] on span "Load more" at bounding box center [622, 438] width 42 height 11
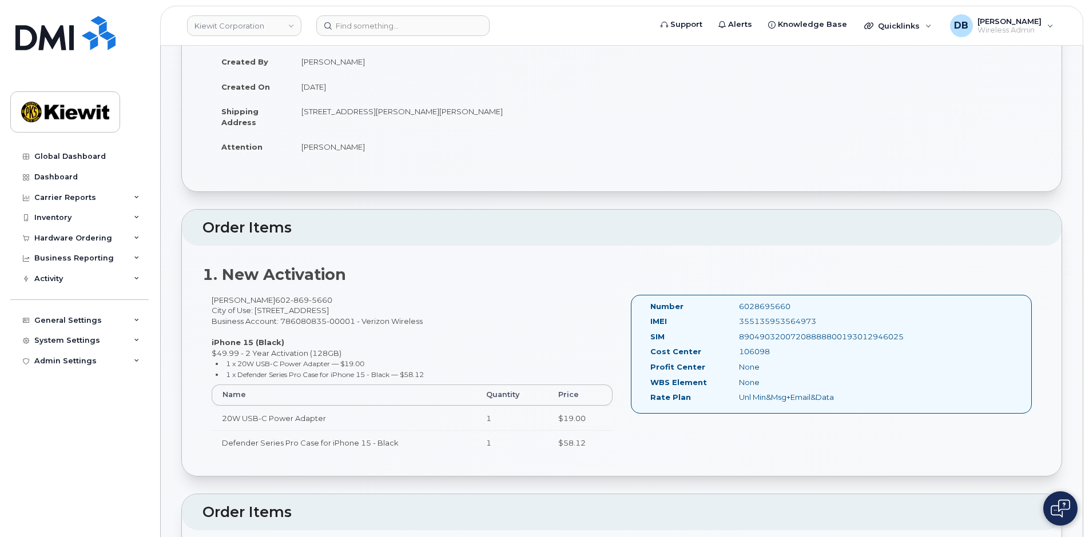
scroll to position [0, 0]
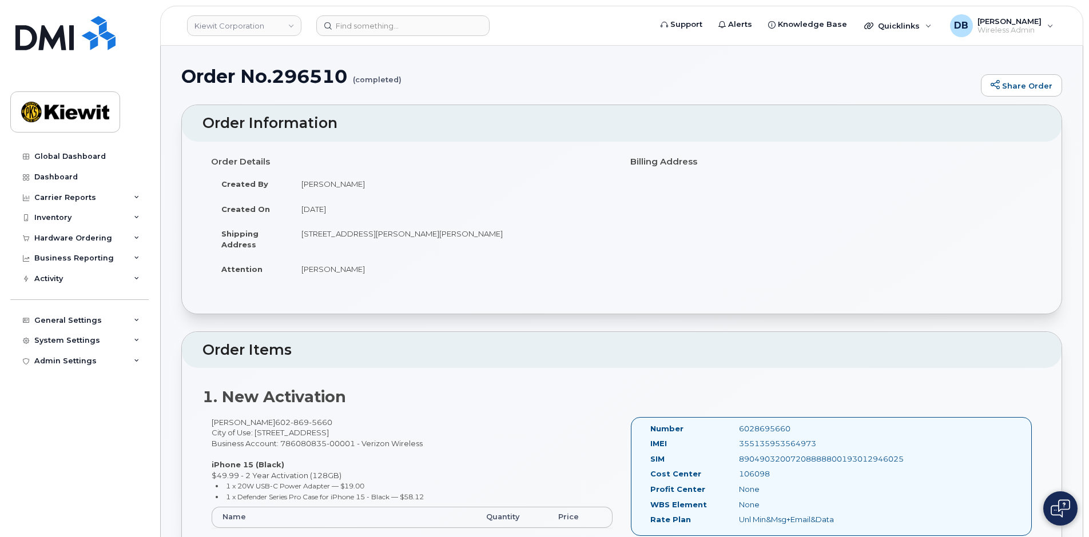
click at [606, 81] on h1 "Order No.296510 (completed)" at bounding box center [578, 76] width 794 height 20
click at [87, 320] on div "General Settings" at bounding box center [67, 320] width 67 height 9
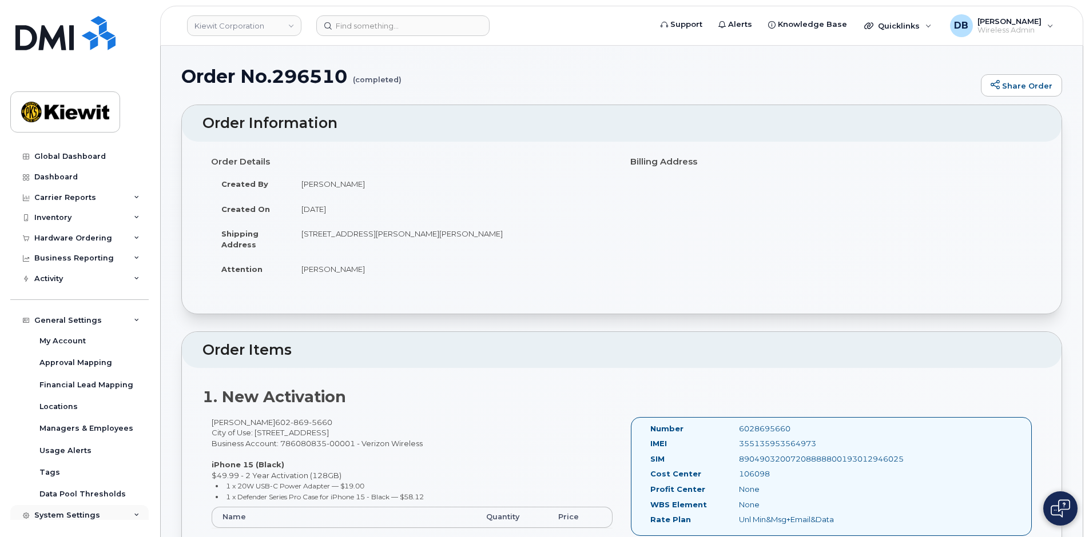
scroll to position [26, 0]
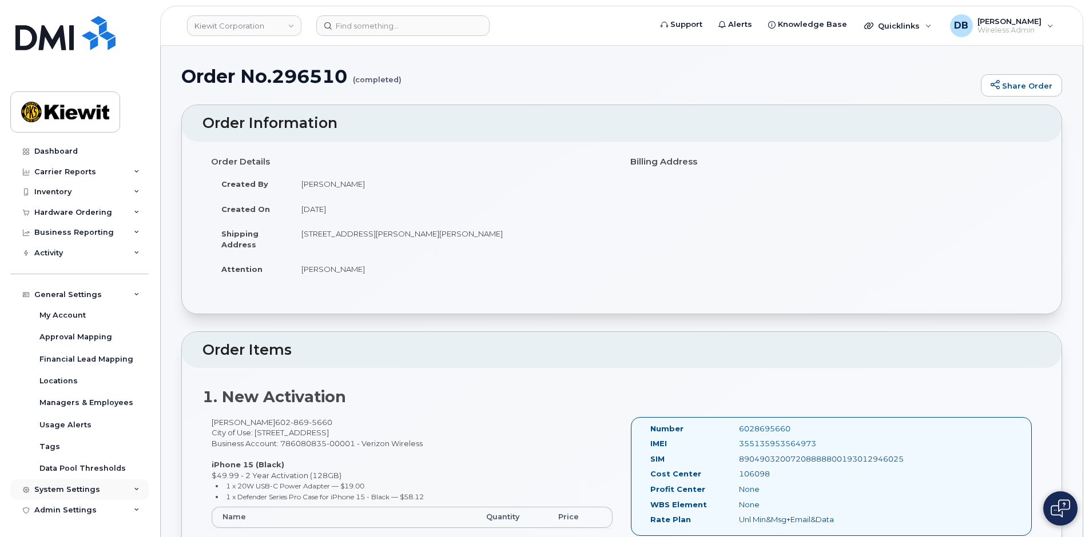
click at [62, 496] on div "System Settings" at bounding box center [79, 490] width 138 height 21
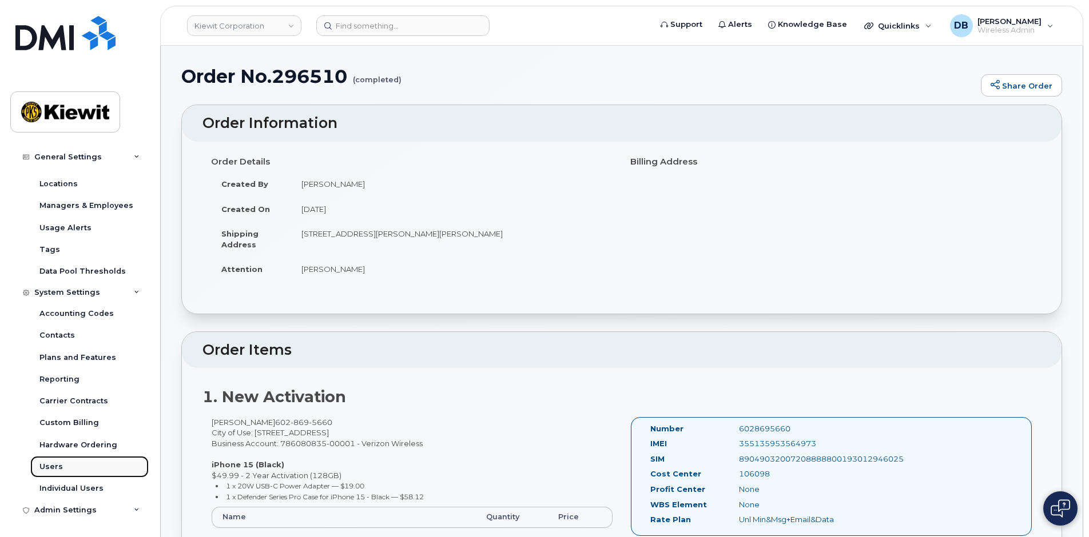
click at [55, 464] on div "Users" at bounding box center [50, 467] width 23 height 10
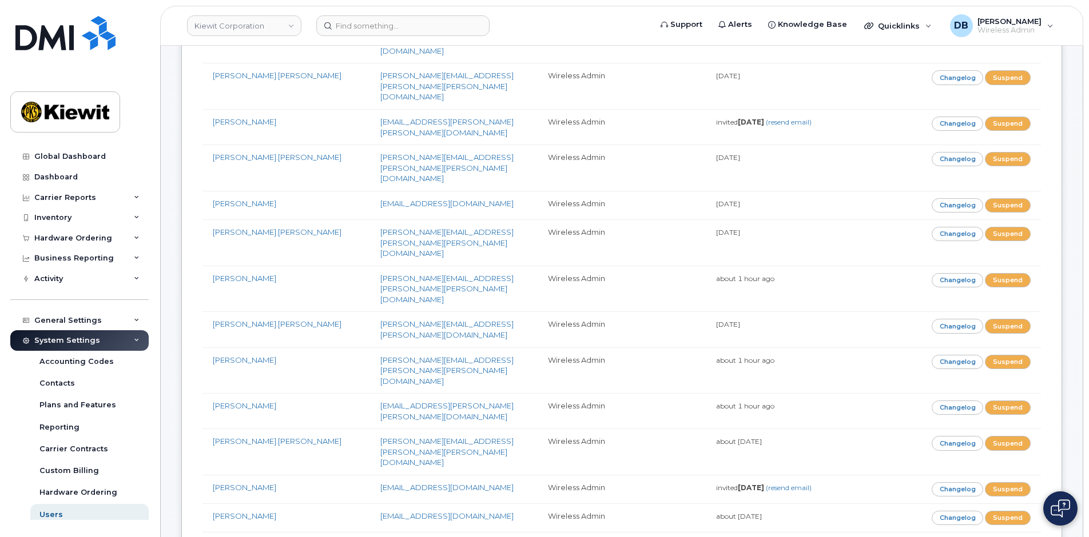
scroll to position [1932, 0]
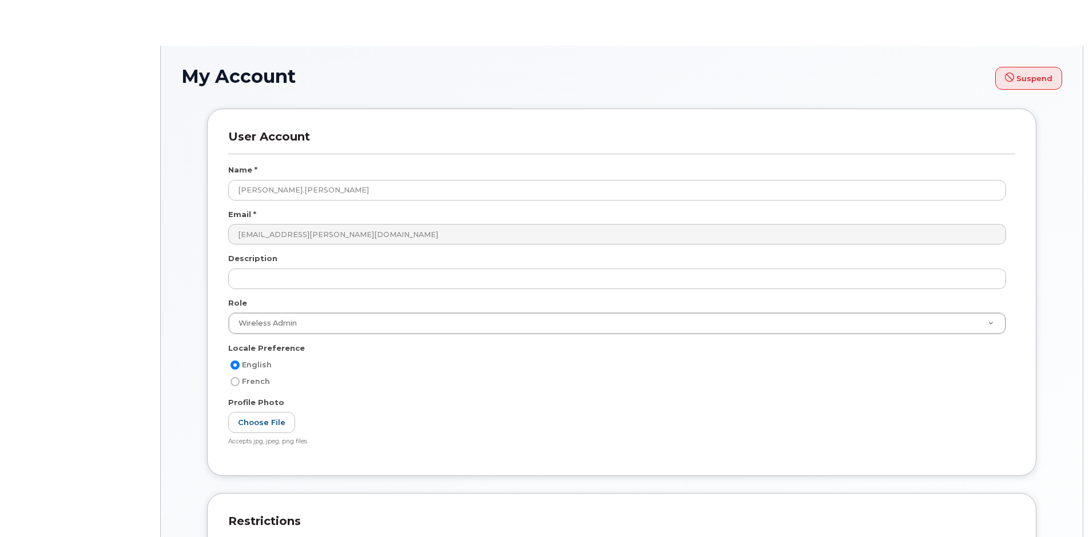
select select
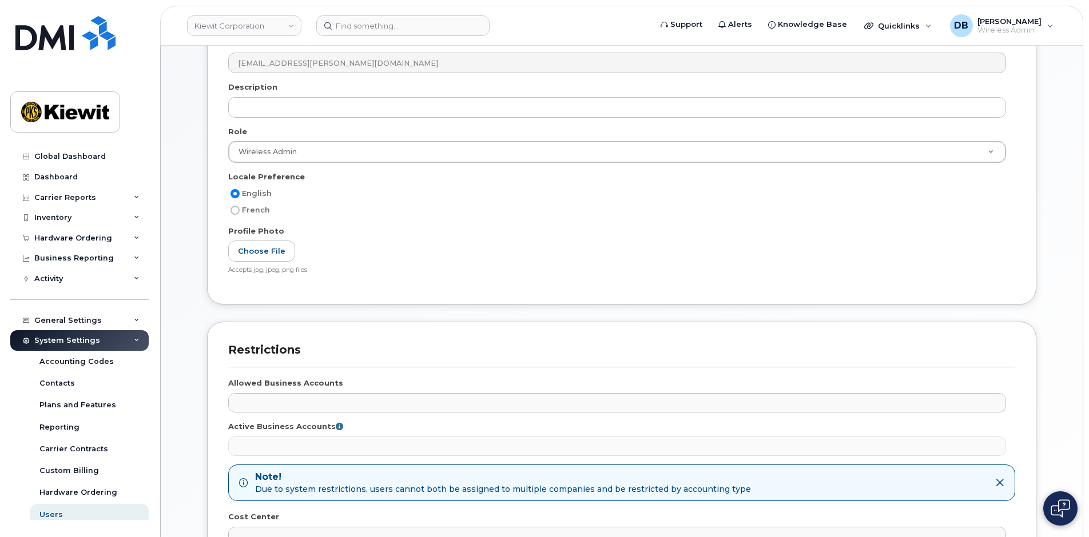
scroll to position [380, 0]
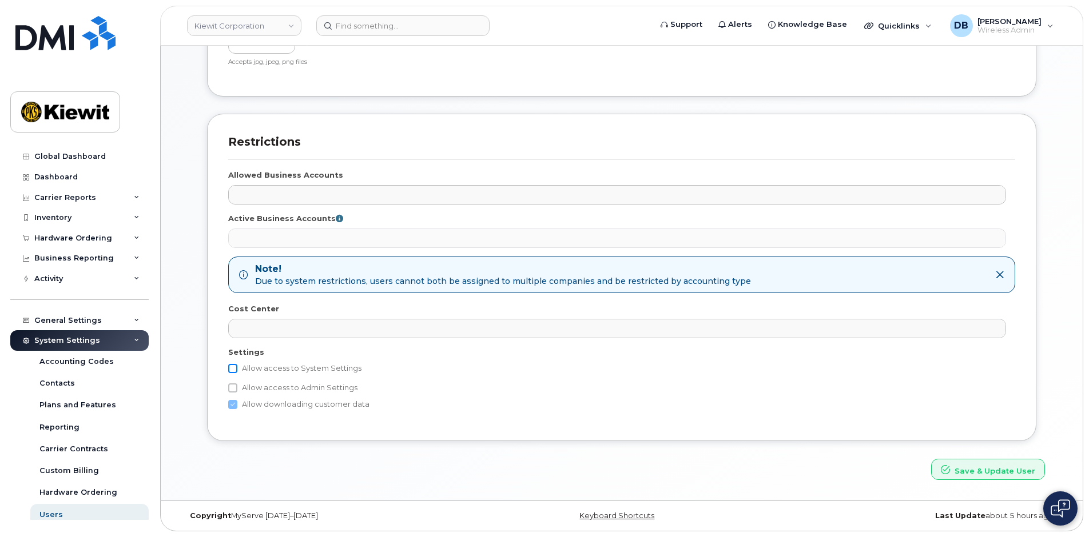
click at [232, 368] on input "Allow access to System Settings" at bounding box center [232, 368] width 9 height 9
checkbox input "true"
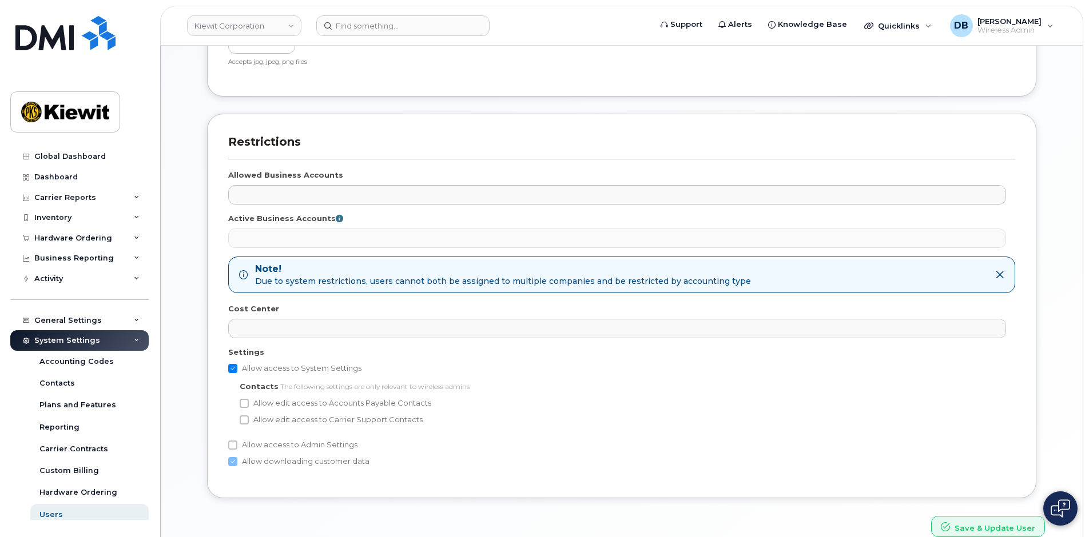
scroll to position [437, 0]
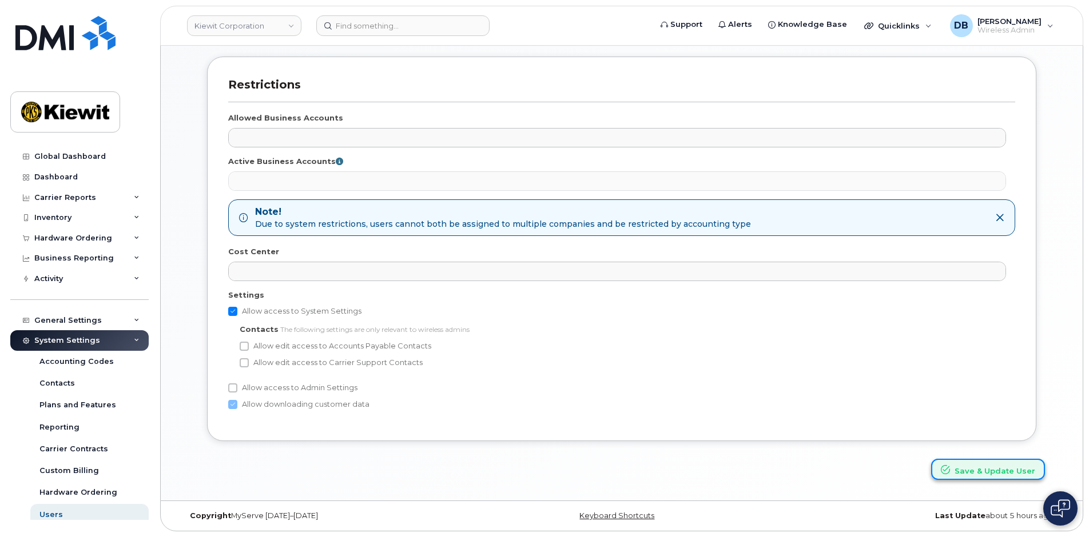
click at [975, 473] on button "Save & Update User" at bounding box center [988, 469] width 114 height 21
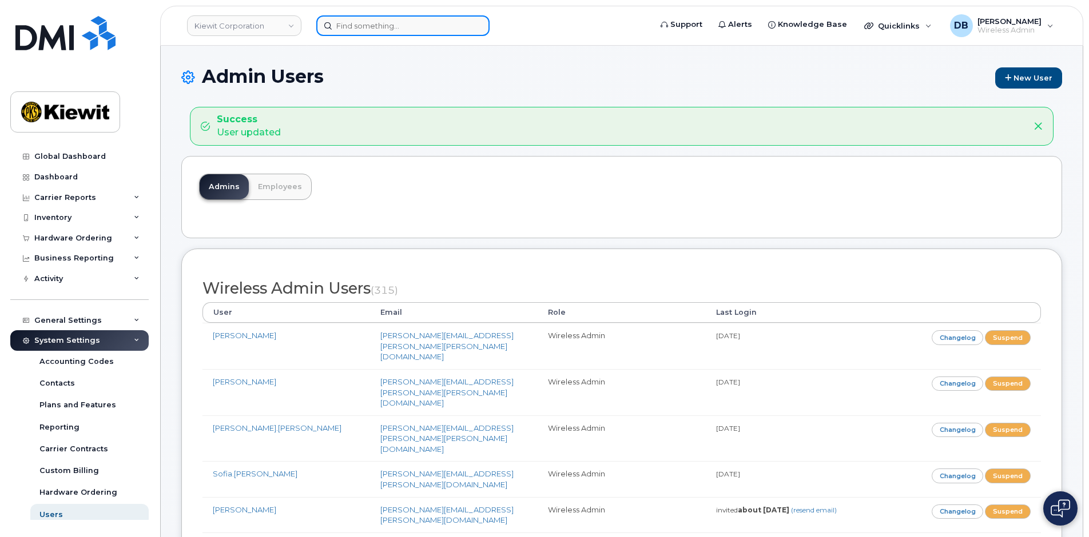
click at [372, 32] on input at bounding box center [402, 25] width 173 height 21
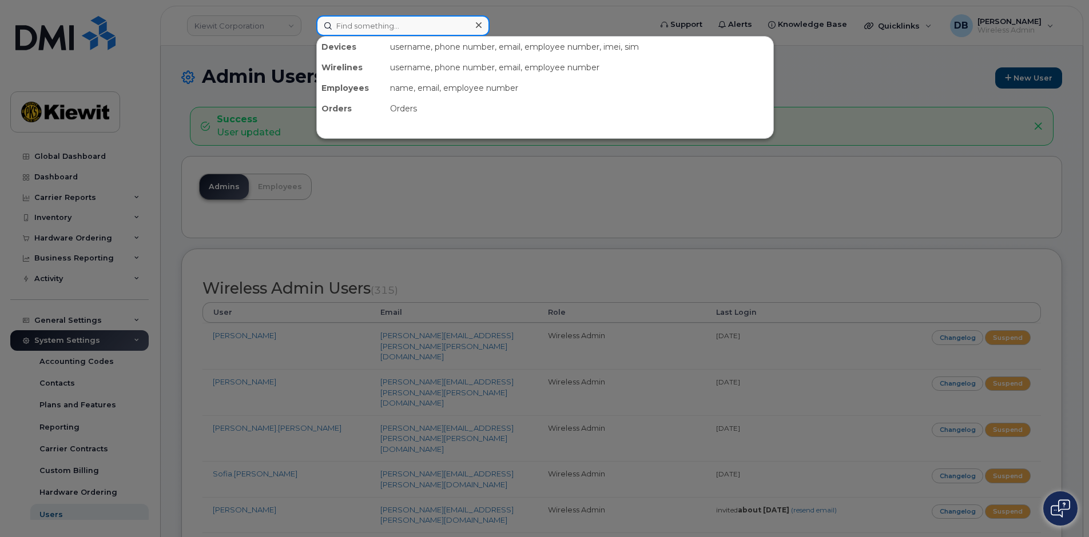
paste input "5639492987"
type input "5639492987"
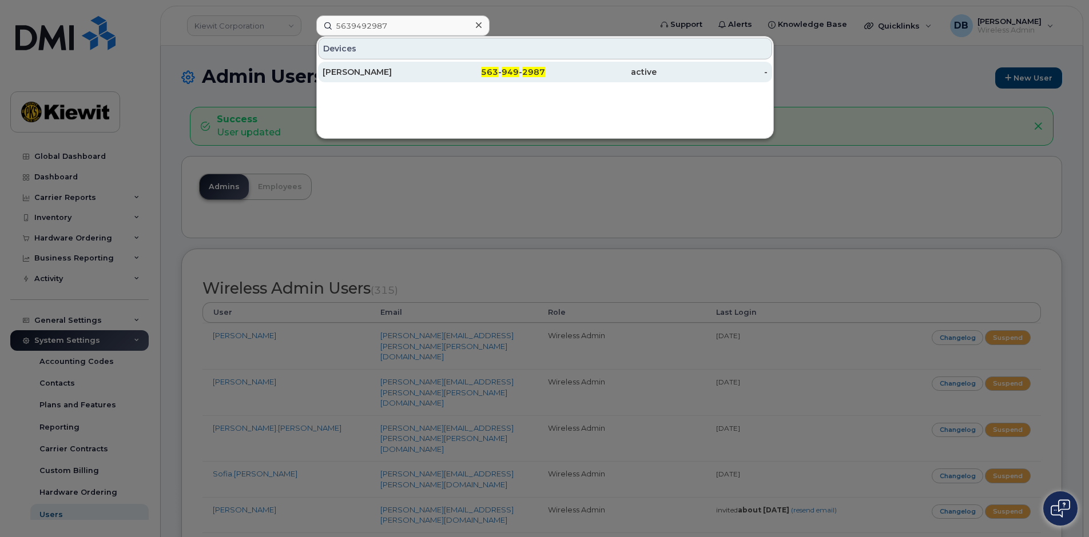
click at [434, 66] on div "CAROL MARKS" at bounding box center [489, 72] width 111 height 21
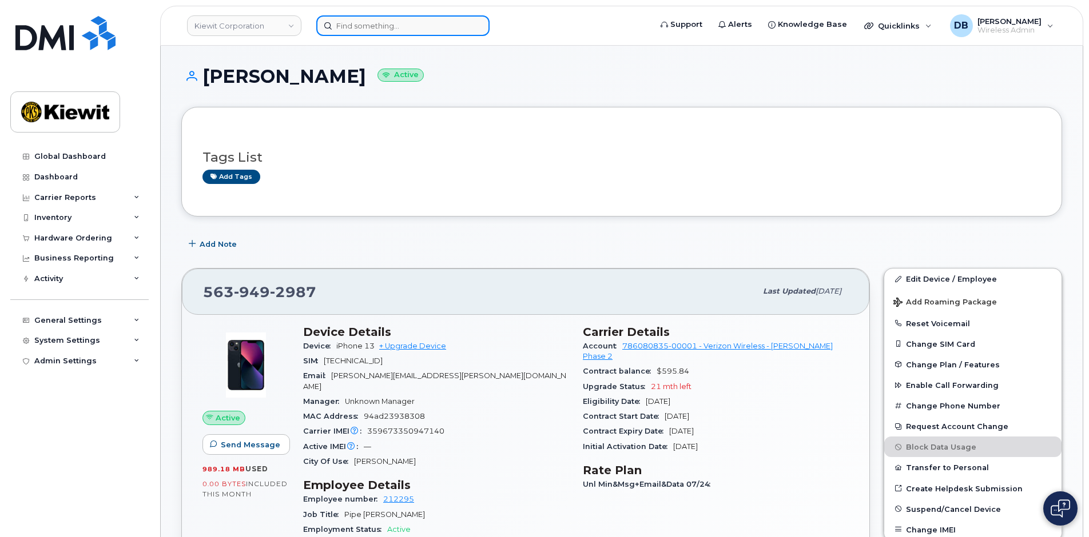
click at [359, 22] on input at bounding box center [402, 25] width 173 height 21
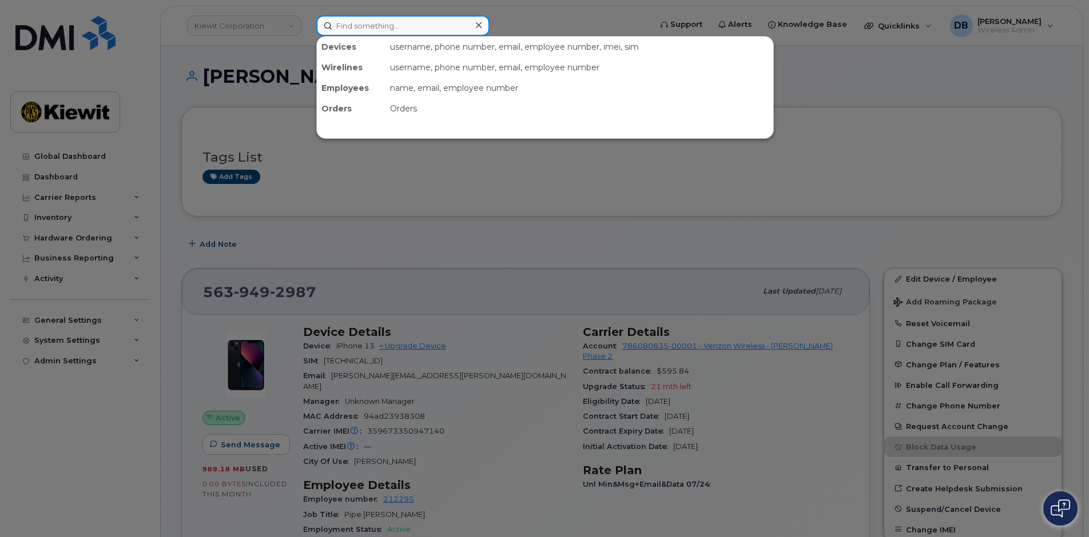
paste input "9139120030"
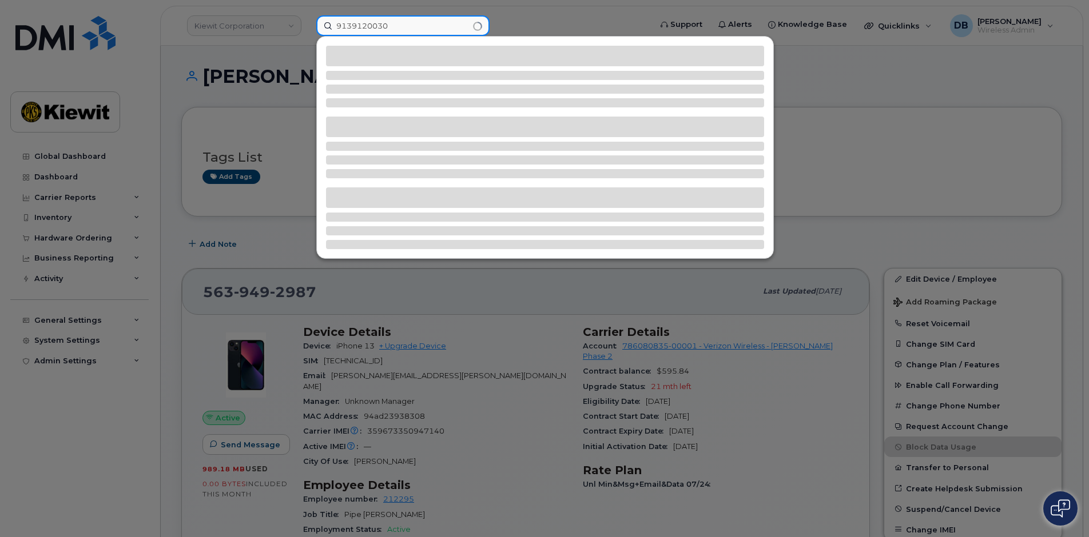
type input "9139120030"
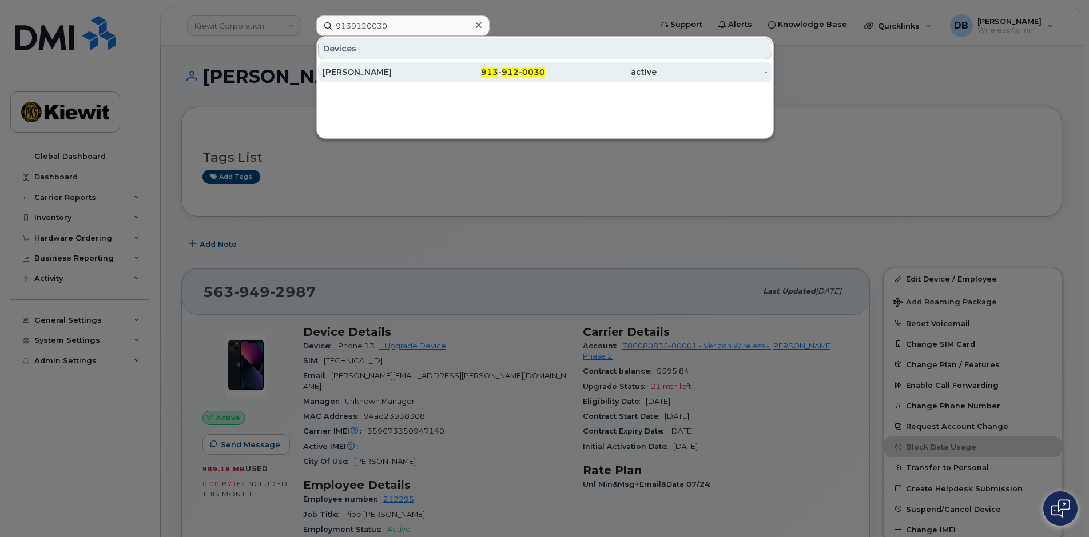
click at [437, 76] on div "913 - 912 - 0030" at bounding box center [489, 71] width 111 height 11
